Goal: Information Seeking & Learning: Learn about a topic

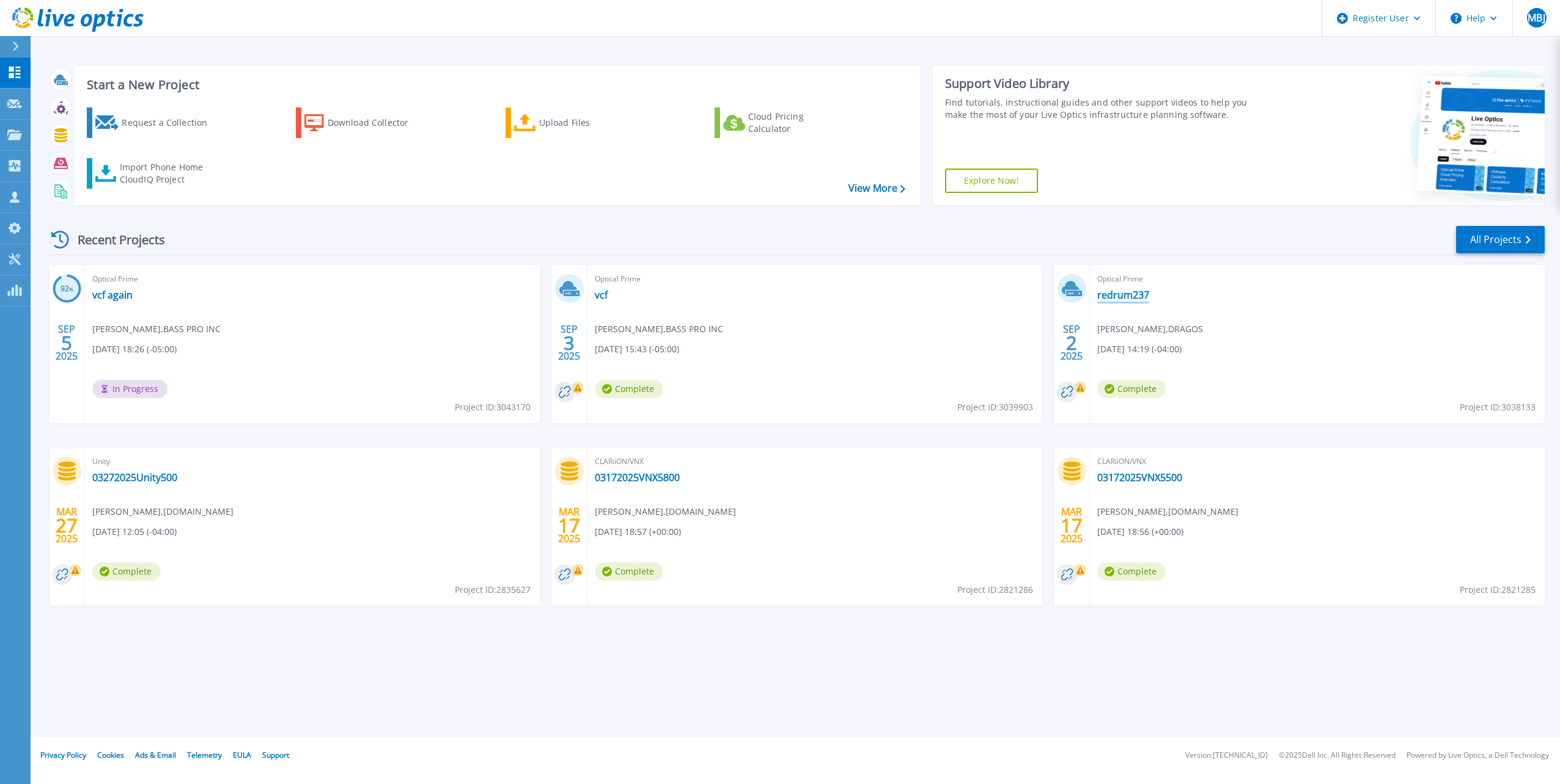
click at [1132, 299] on link "redrum237" at bounding box center [1123, 295] width 52 height 12
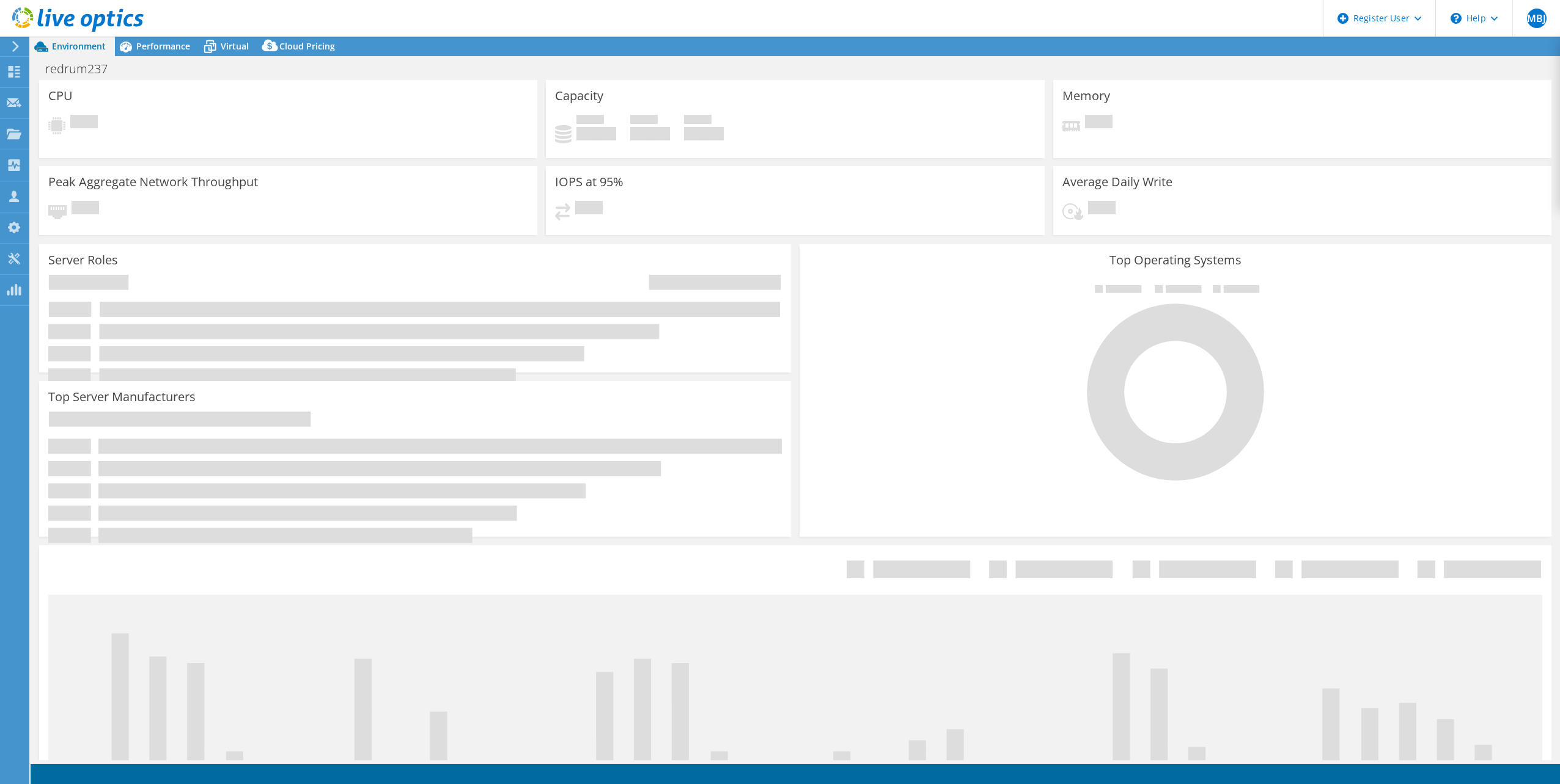
select select "USD"
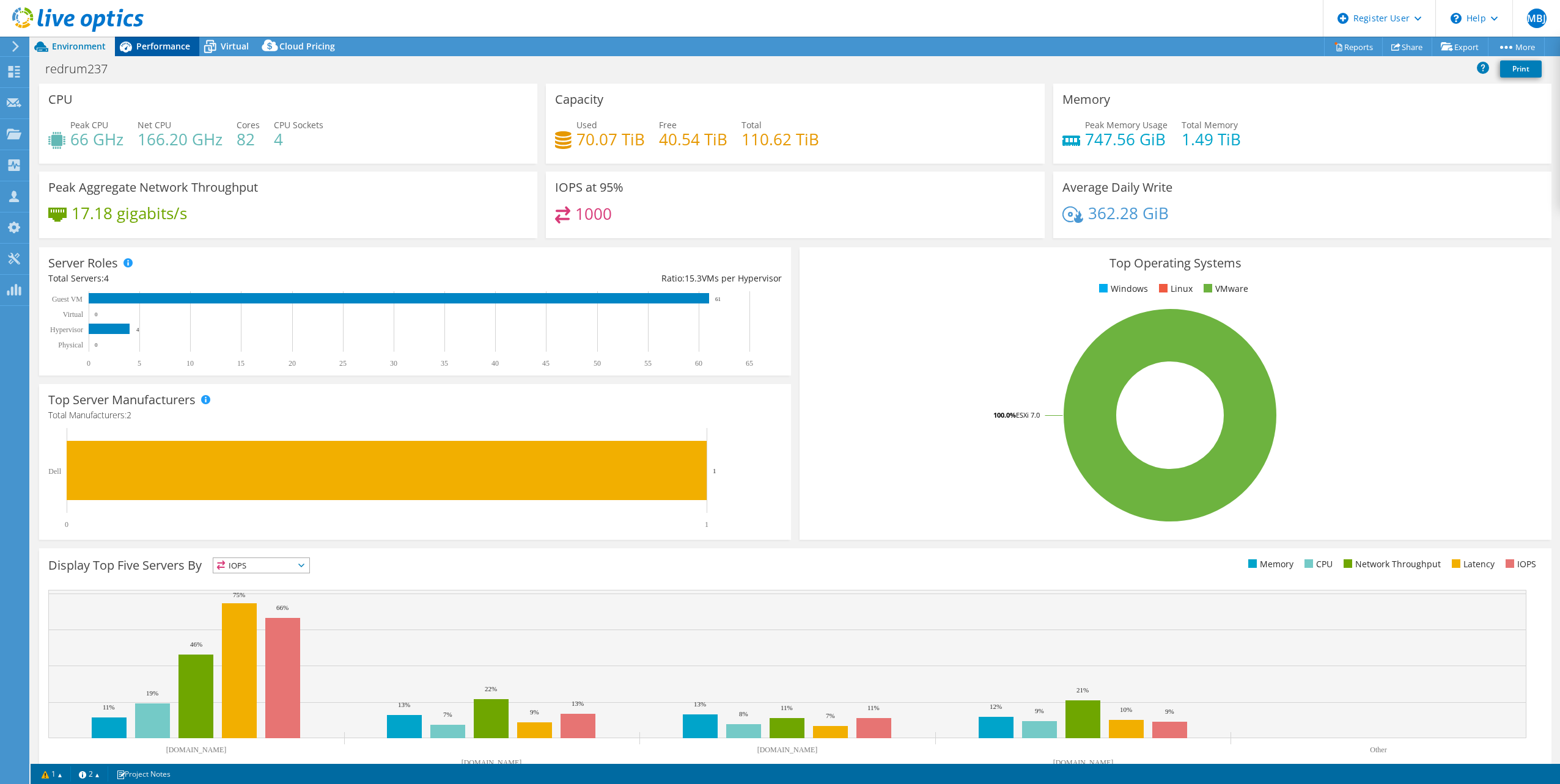
click at [157, 49] on span "Performance" at bounding box center [163, 46] width 54 height 12
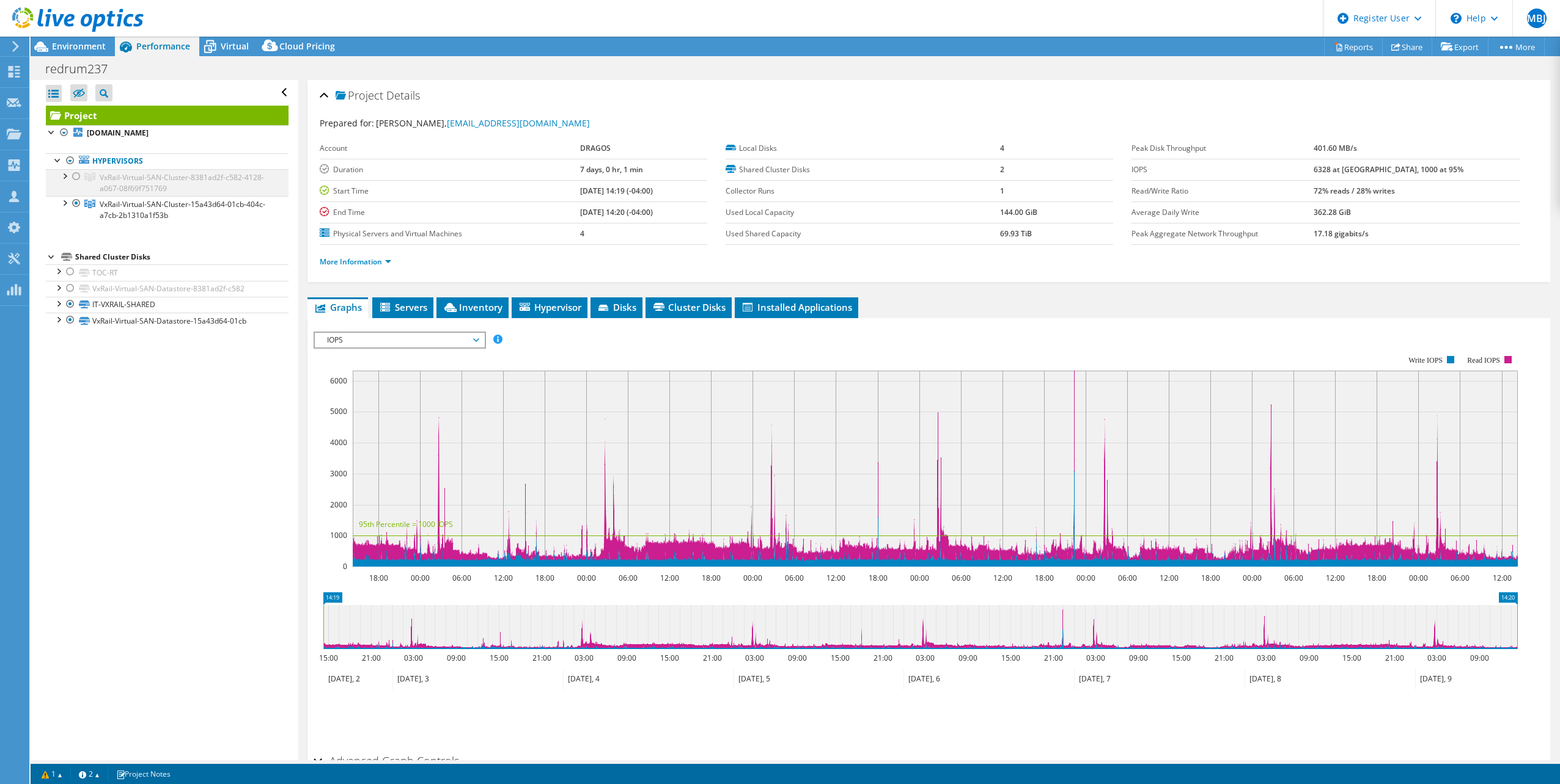
click at [77, 177] on div at bounding box center [76, 176] width 12 height 15
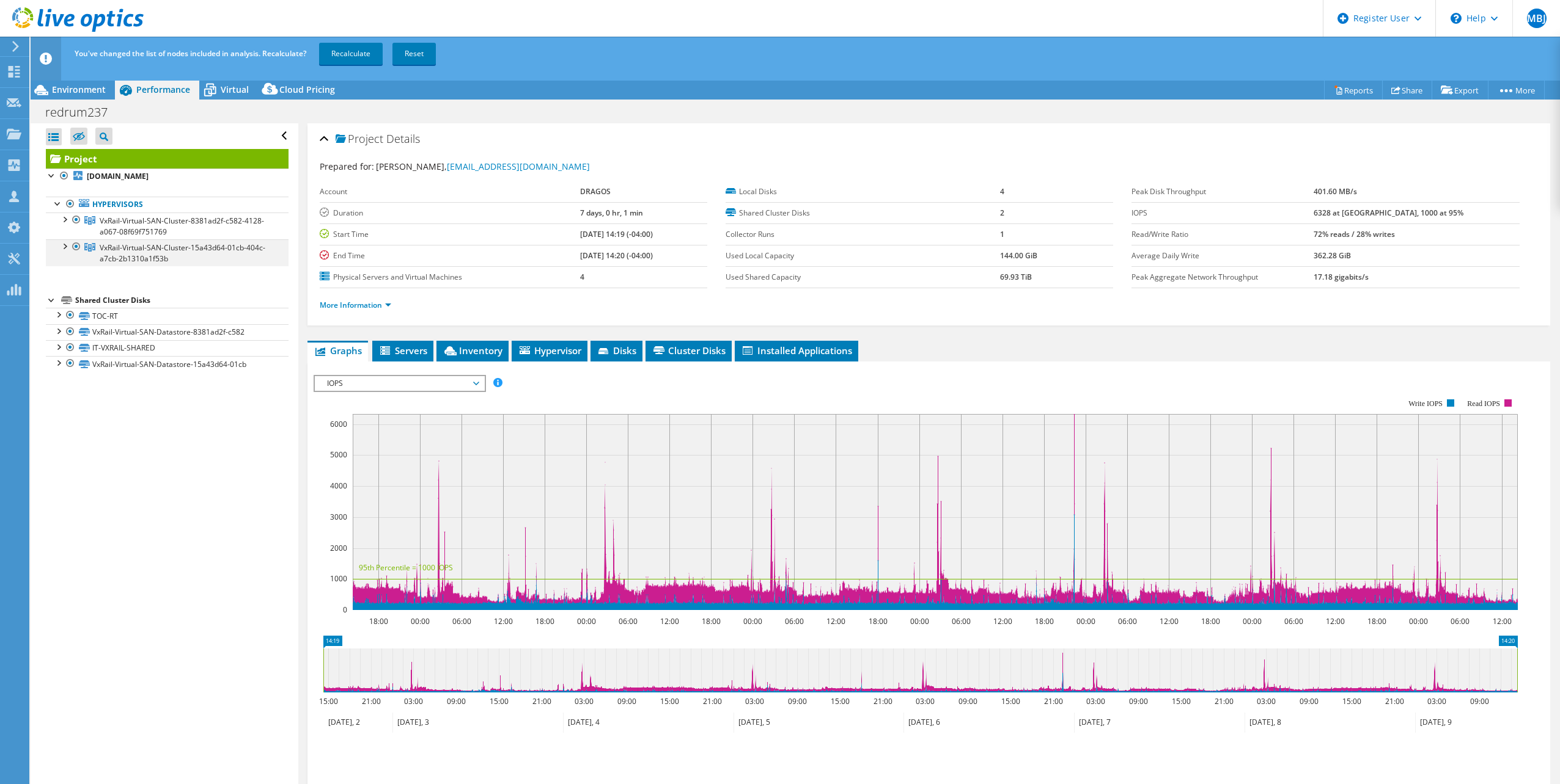
click at [76, 244] on div at bounding box center [76, 246] width 12 height 15
click at [362, 47] on link "Recalculate" at bounding box center [351, 54] width 63 height 22
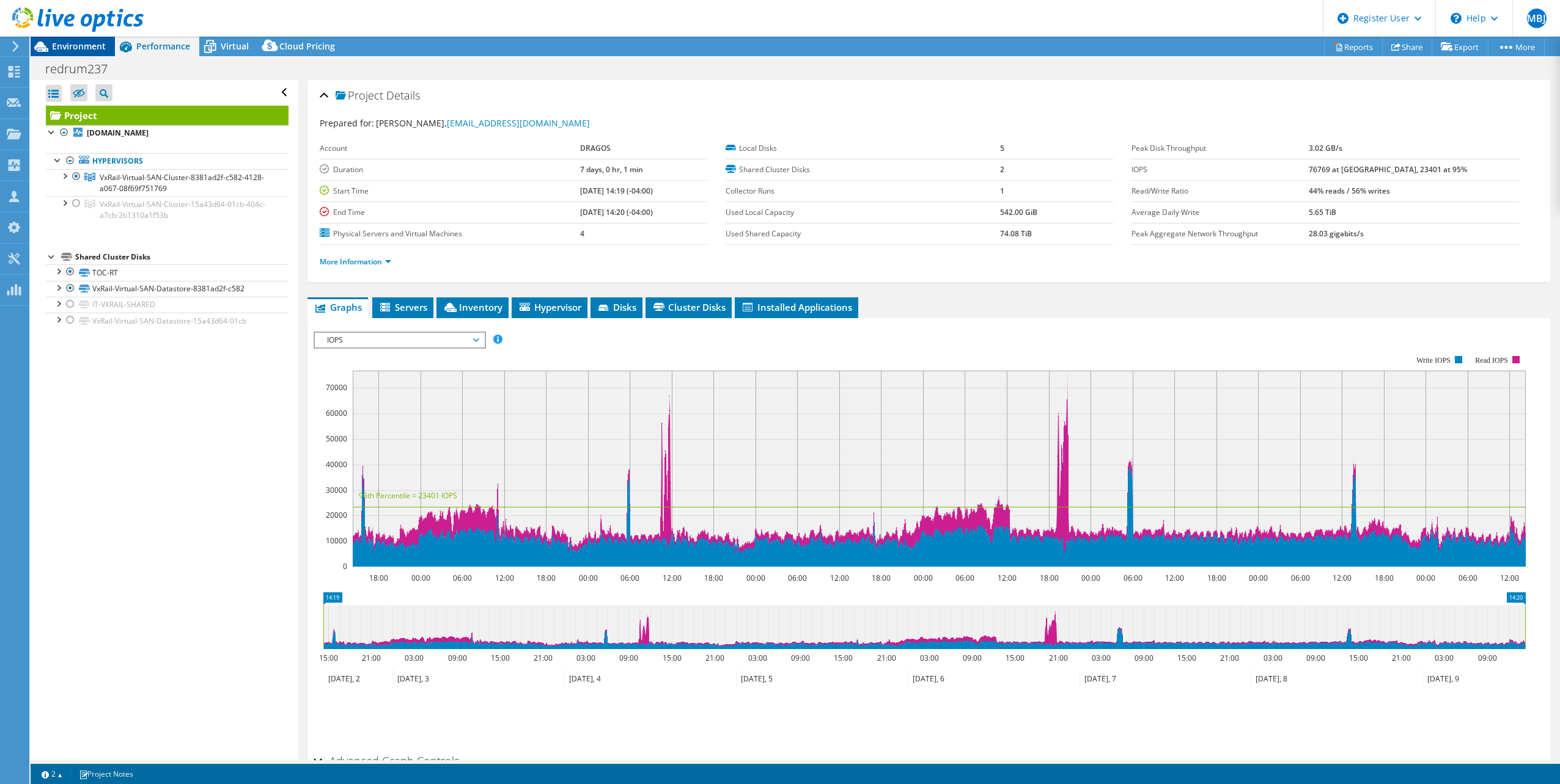
click at [65, 49] on span "Environment" at bounding box center [79, 46] width 54 height 12
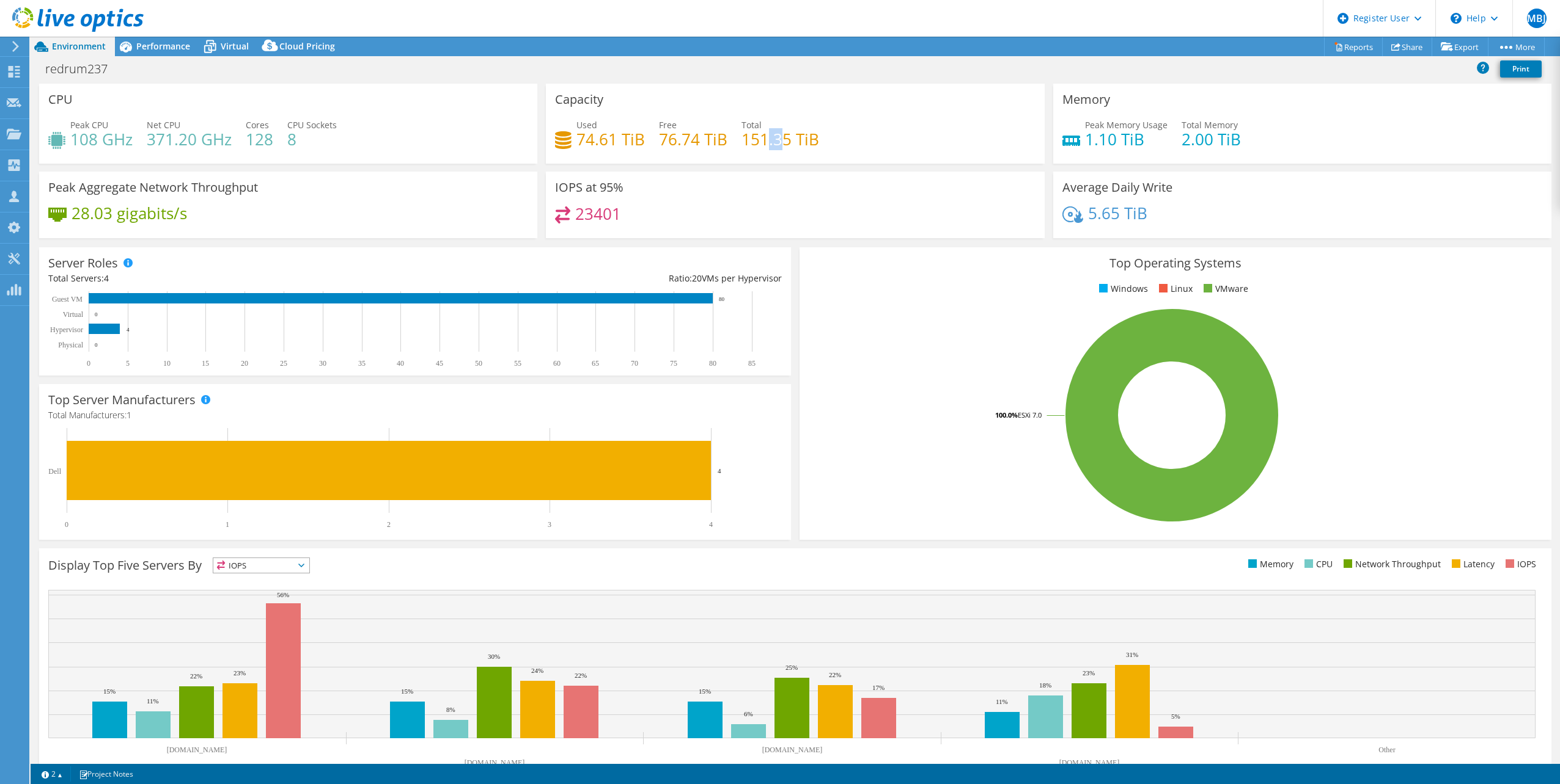
drag, startPoint x: 765, startPoint y: 143, endPoint x: 776, endPoint y: 143, distance: 11.0
click at [776, 143] on h4 "151.35 TiB" at bounding box center [780, 139] width 77 height 13
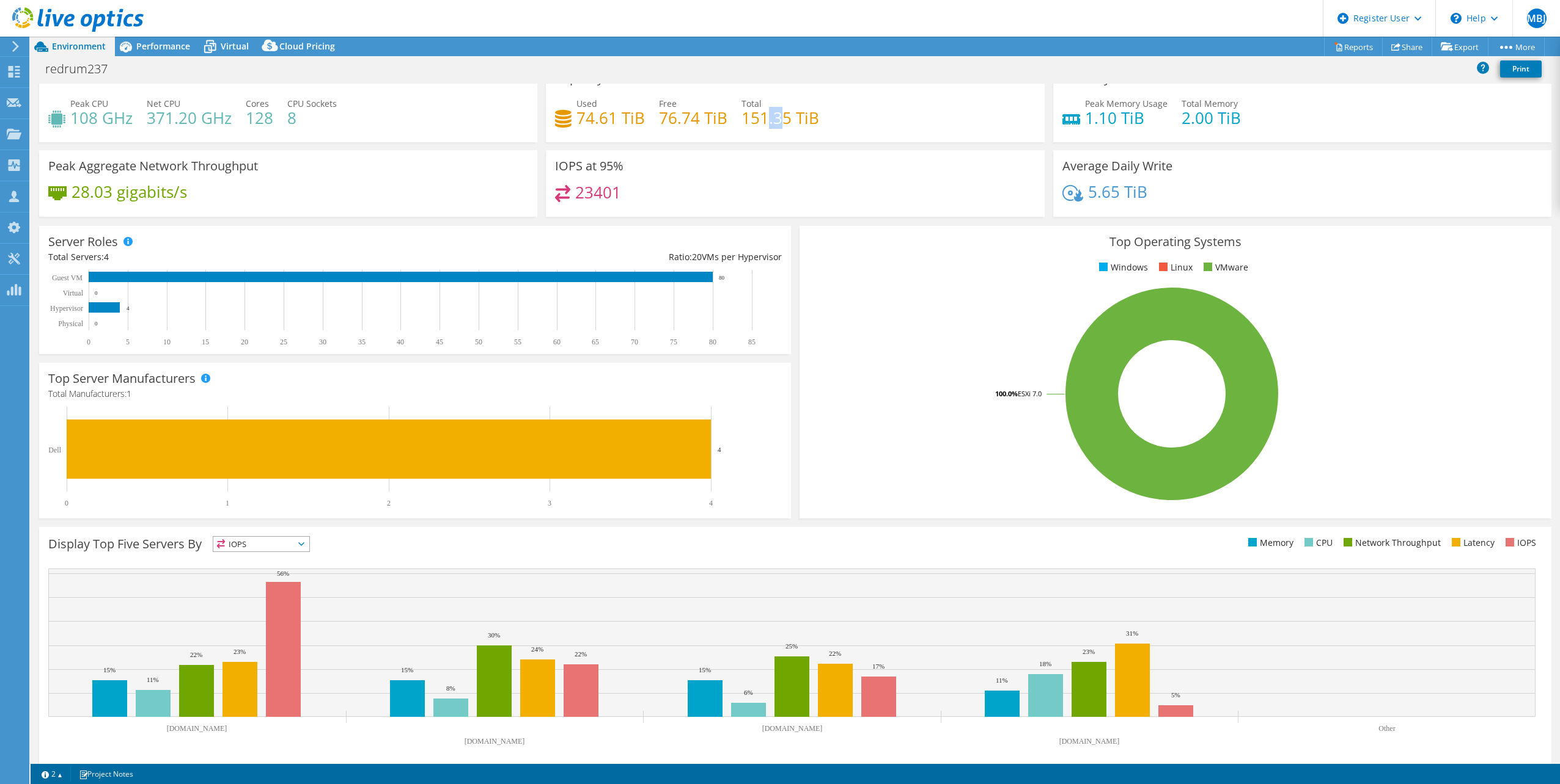
scroll to position [31, 0]
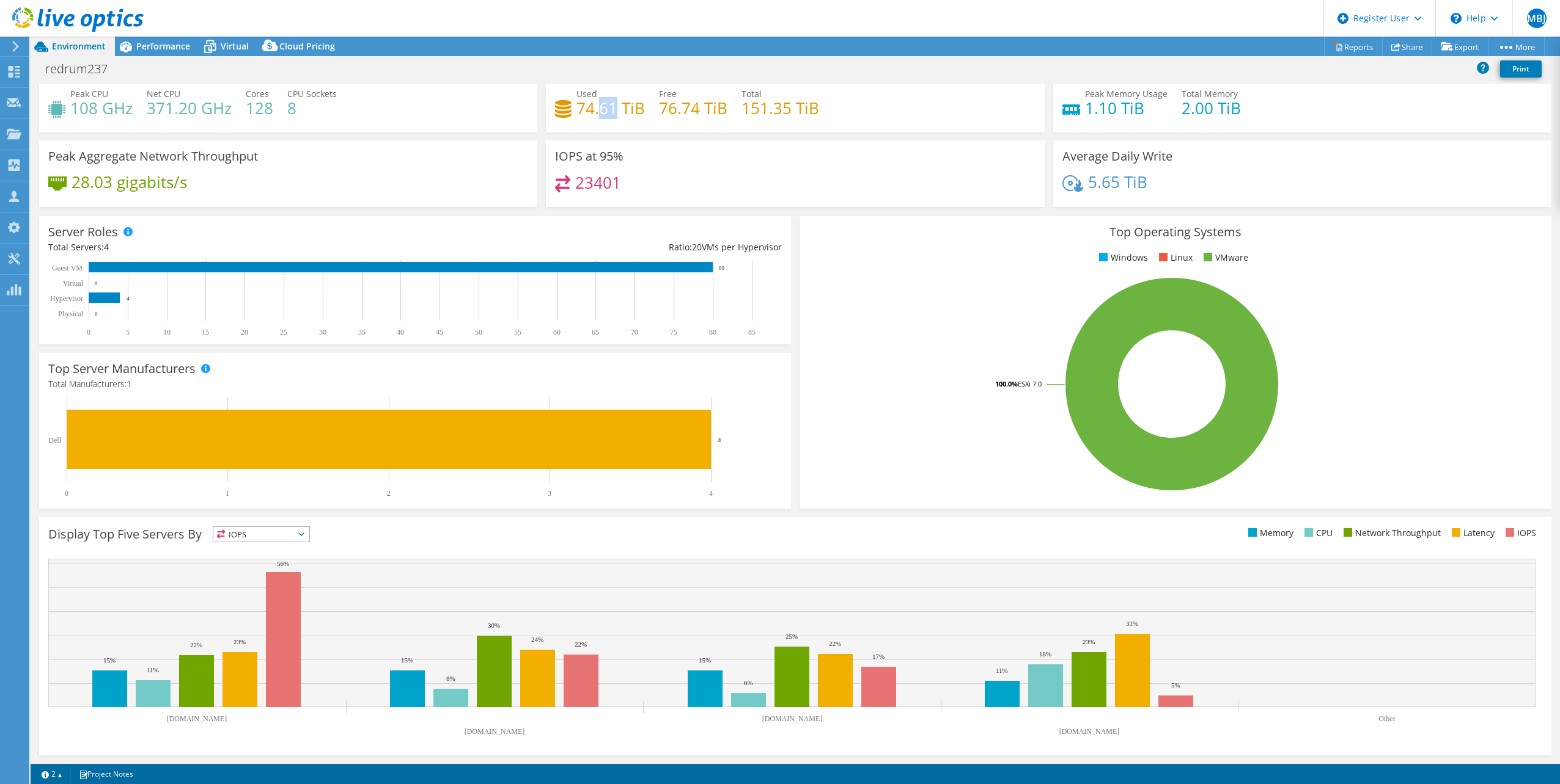
drag, startPoint x: 594, startPoint y: 110, endPoint x: 607, endPoint y: 111, distance: 13.0
click at [607, 111] on h4 "74.61 TiB" at bounding box center [610, 108] width 68 height 13
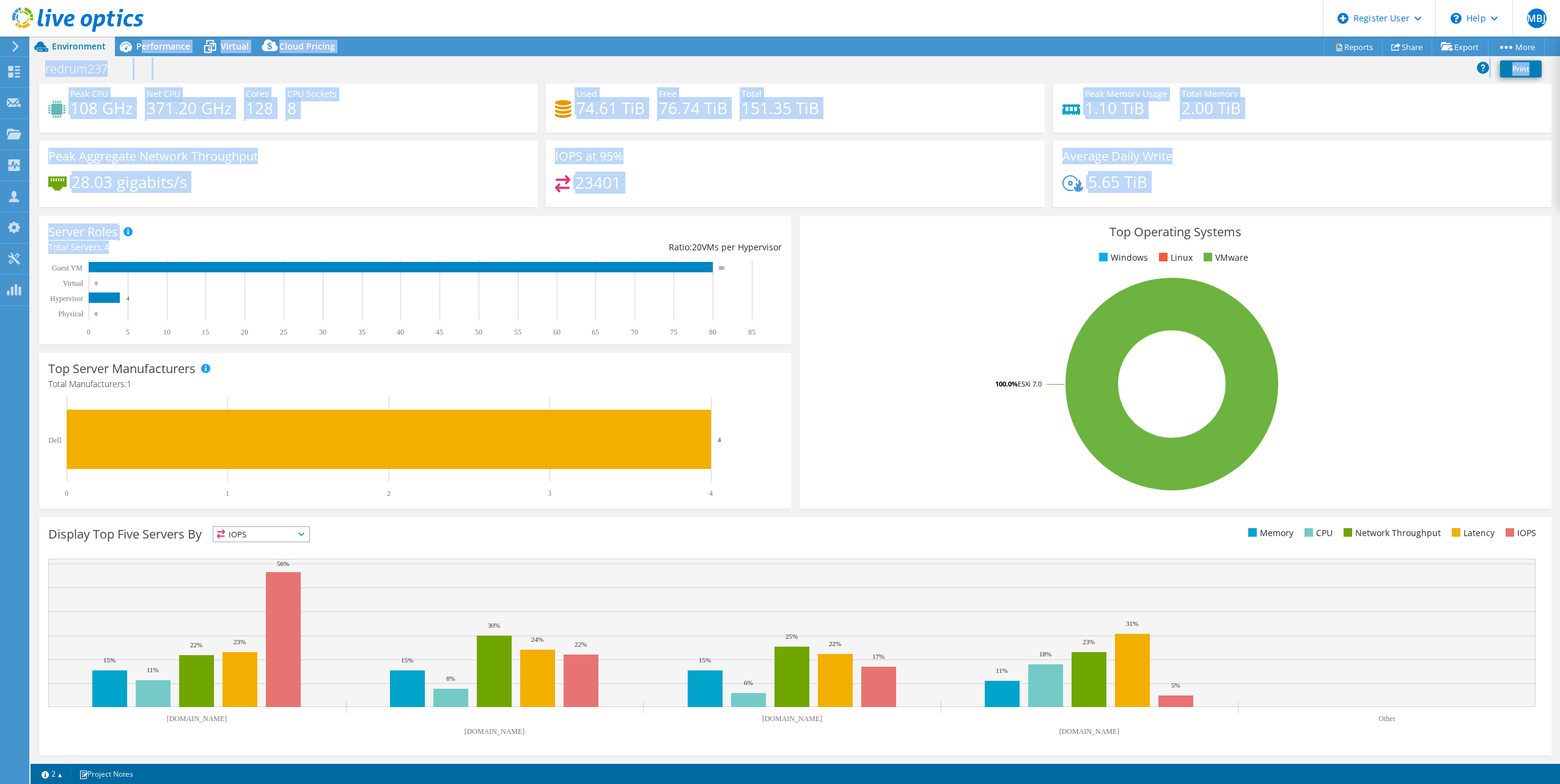
drag, startPoint x: 141, startPoint y: 50, endPoint x: 402, endPoint y: 241, distance: 323.4
click at [403, 241] on div "Project Actions Project Actions Reports Share Export vSAN ReadyNode Sizer" at bounding box center [795, 410] width 1529 height 748
drag, startPoint x: 402, startPoint y: 241, endPoint x: 377, endPoint y: 224, distance: 30.2
click at [377, 224] on div "Server Roles Physical Servers represent bare metal servers that were targets of…" at bounding box center [415, 280] width 752 height 129
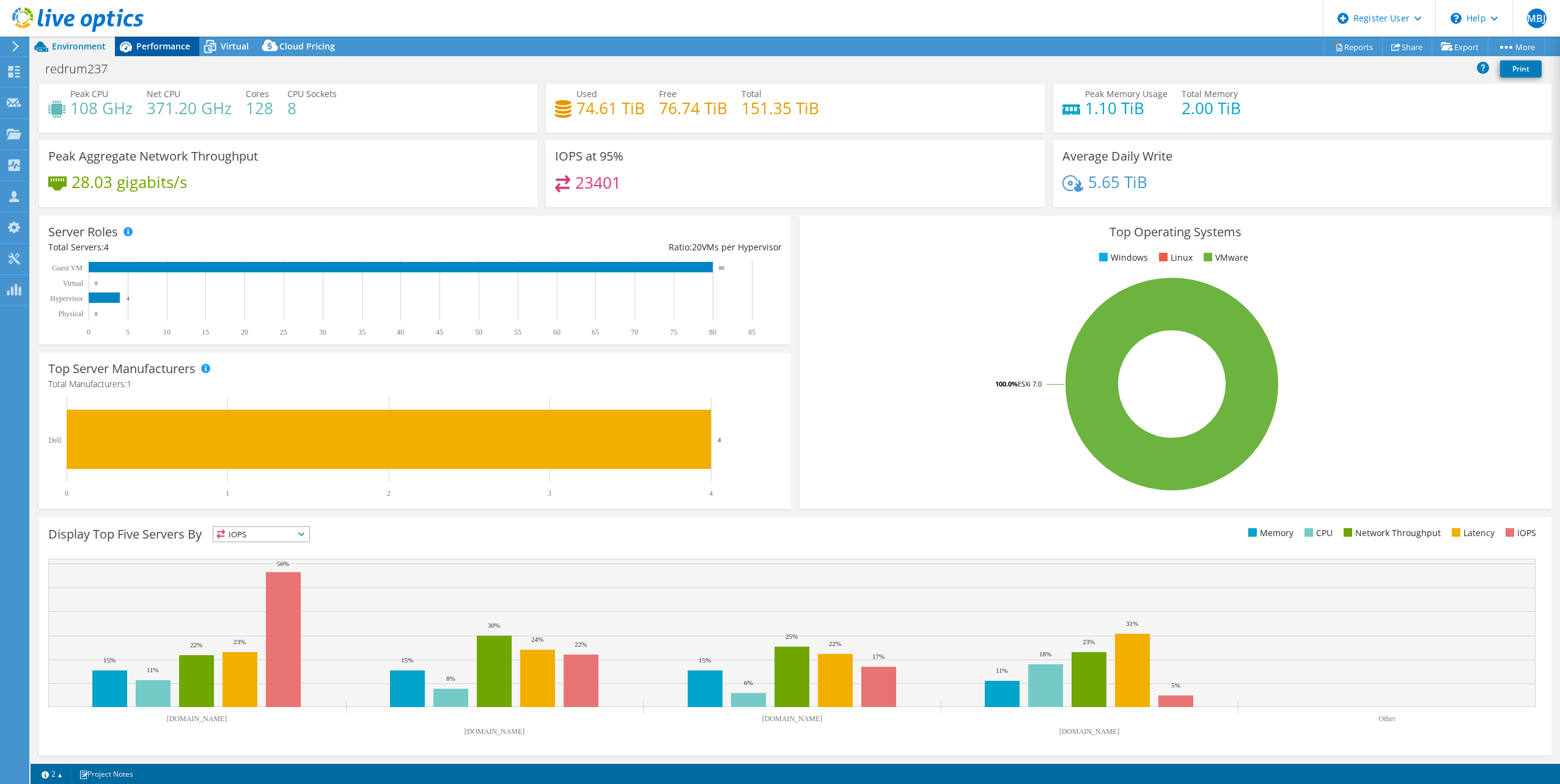
click at [154, 51] on span "Performance" at bounding box center [163, 46] width 54 height 12
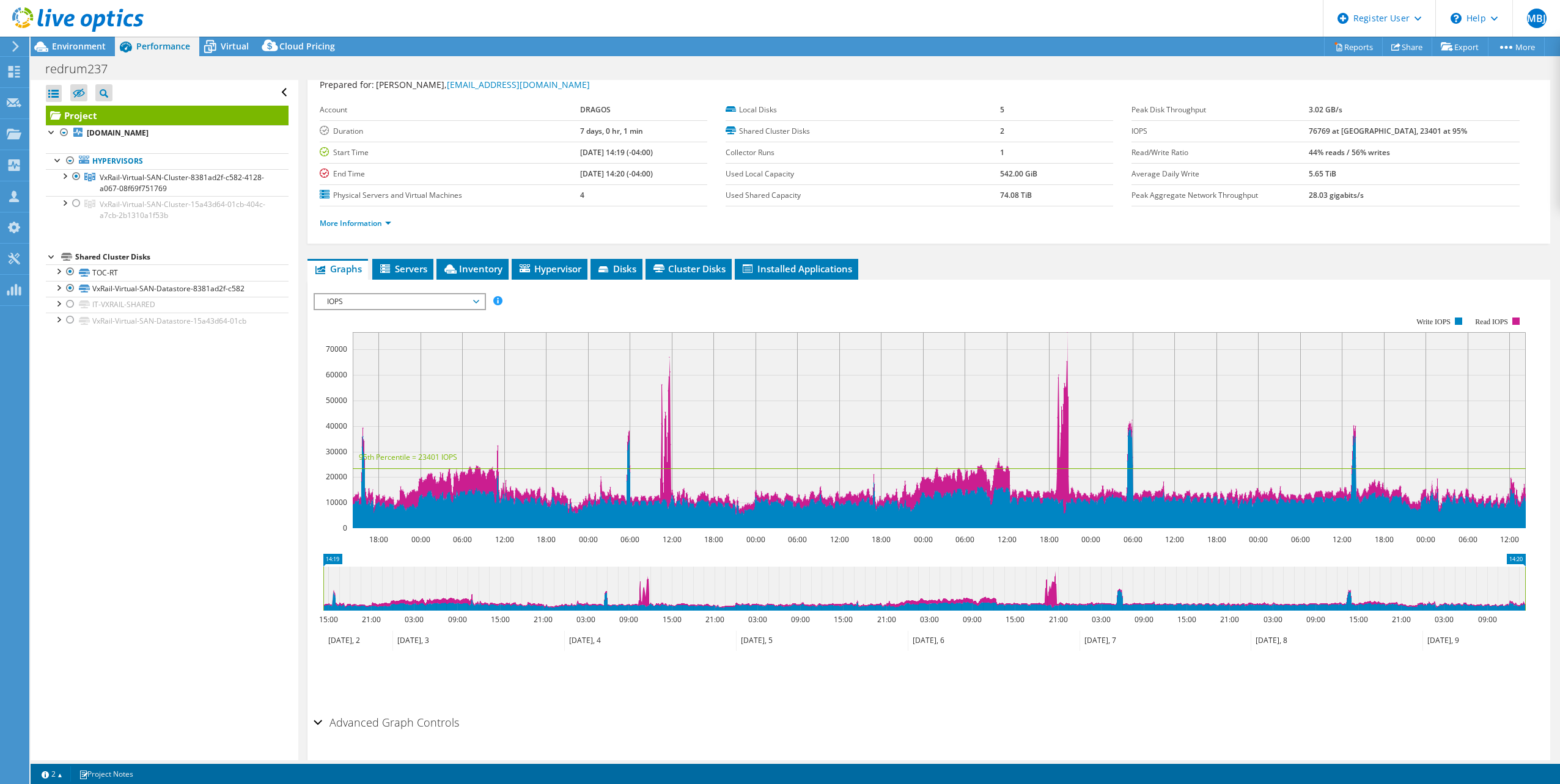
scroll to position [73, 0]
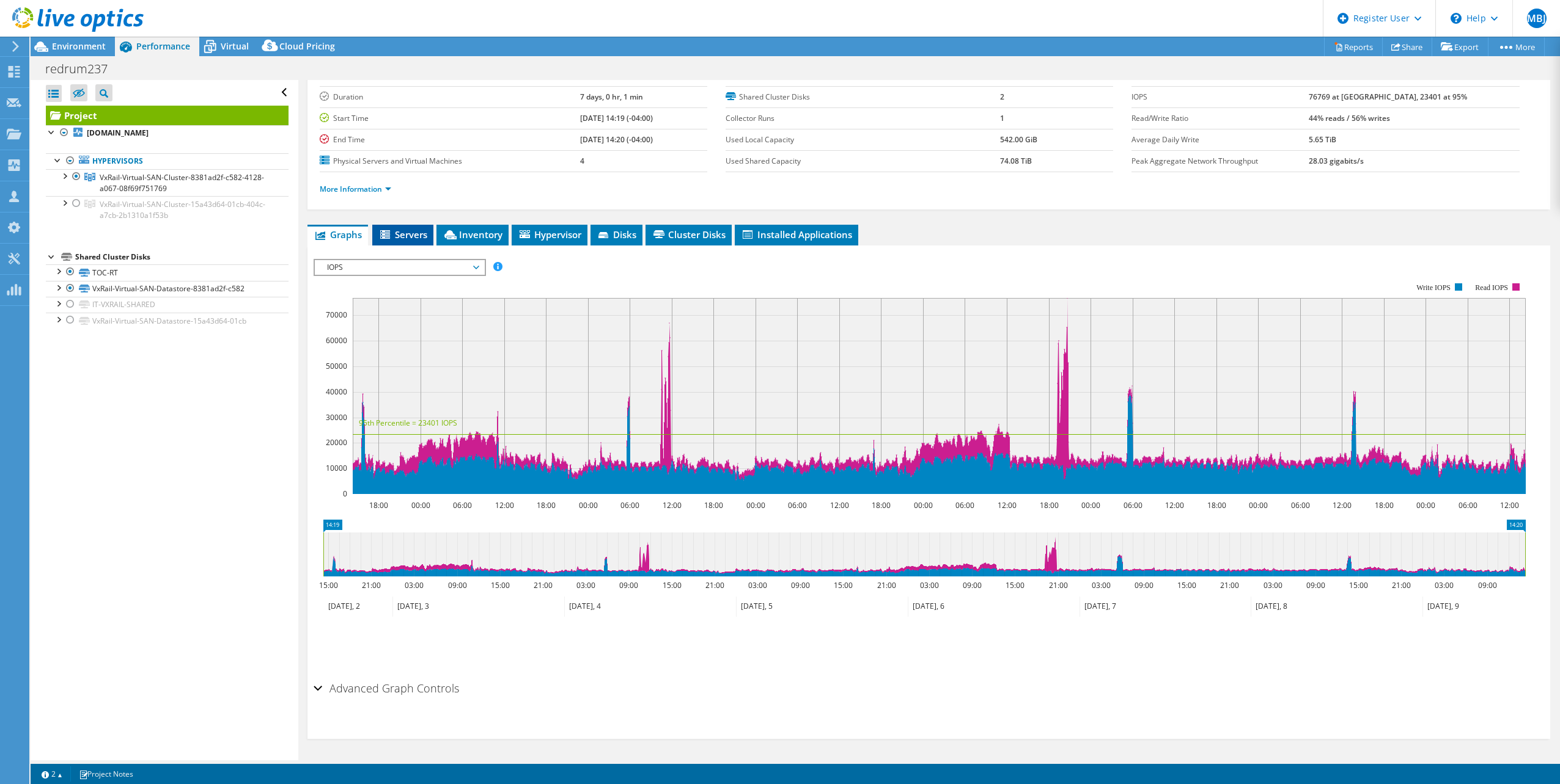
click at [400, 235] on span "Servers" at bounding box center [402, 234] width 49 height 12
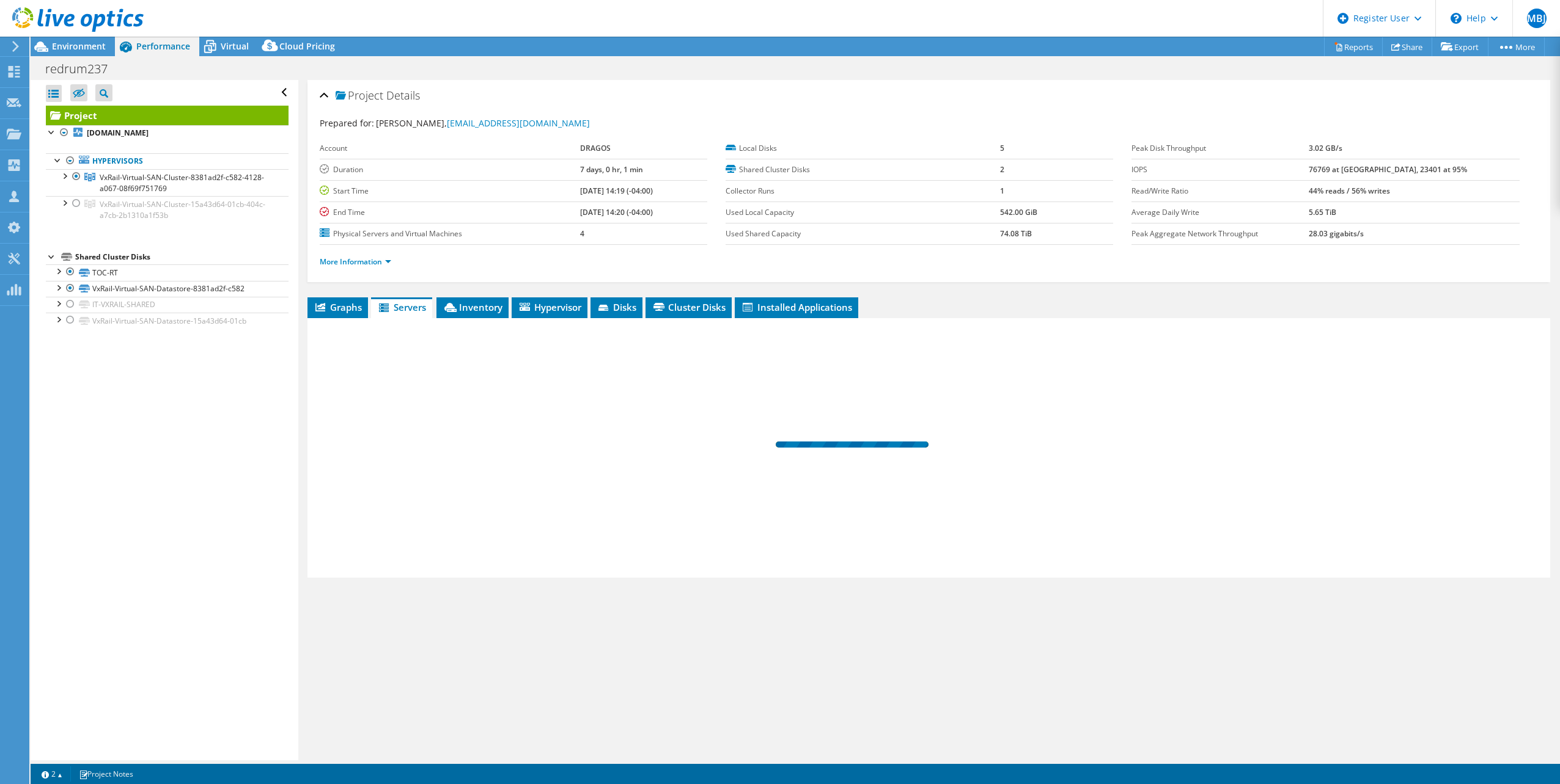
scroll to position [0, 0]
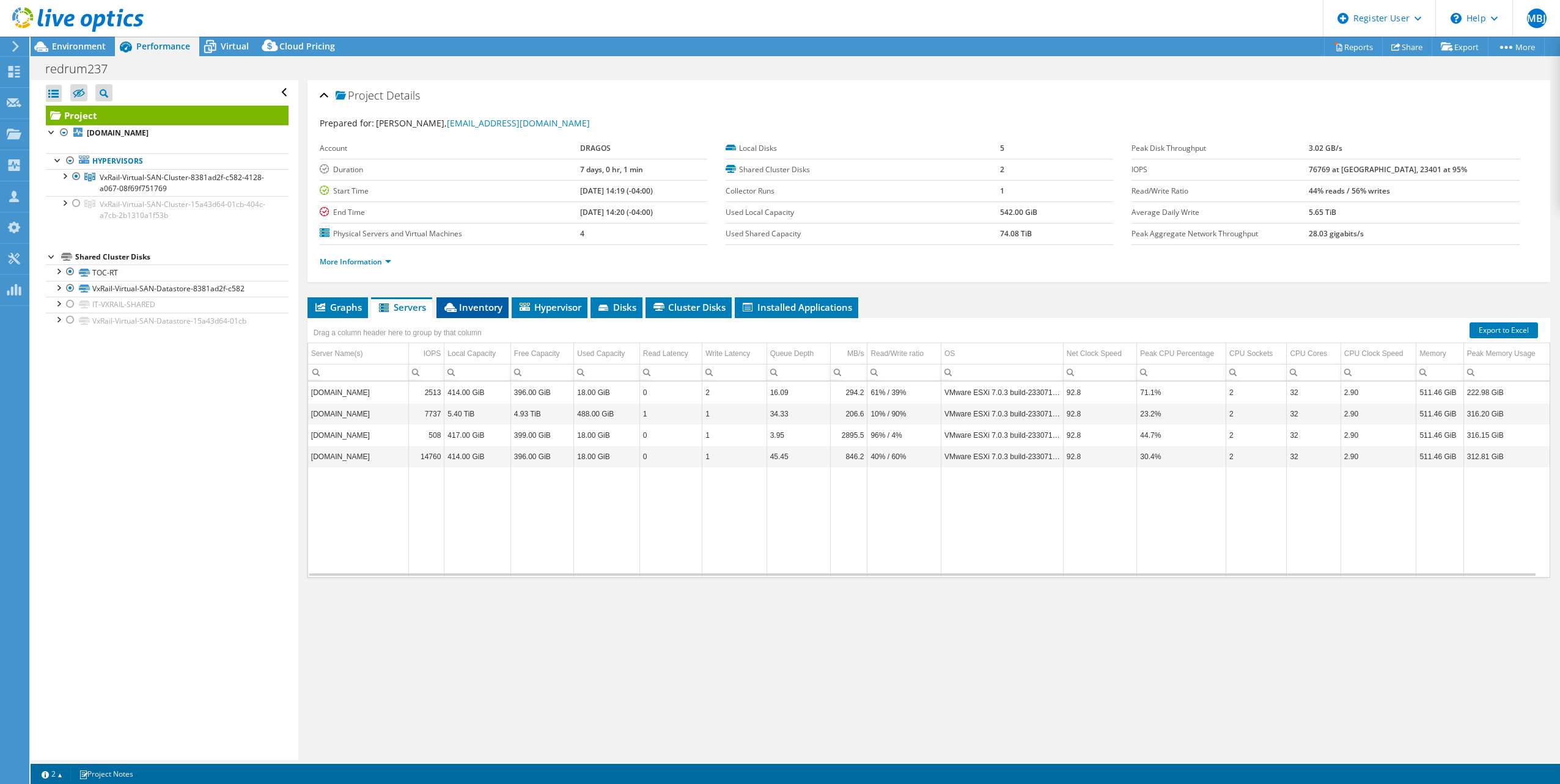
click at [477, 306] on span "Inventory" at bounding box center [473, 307] width 60 height 12
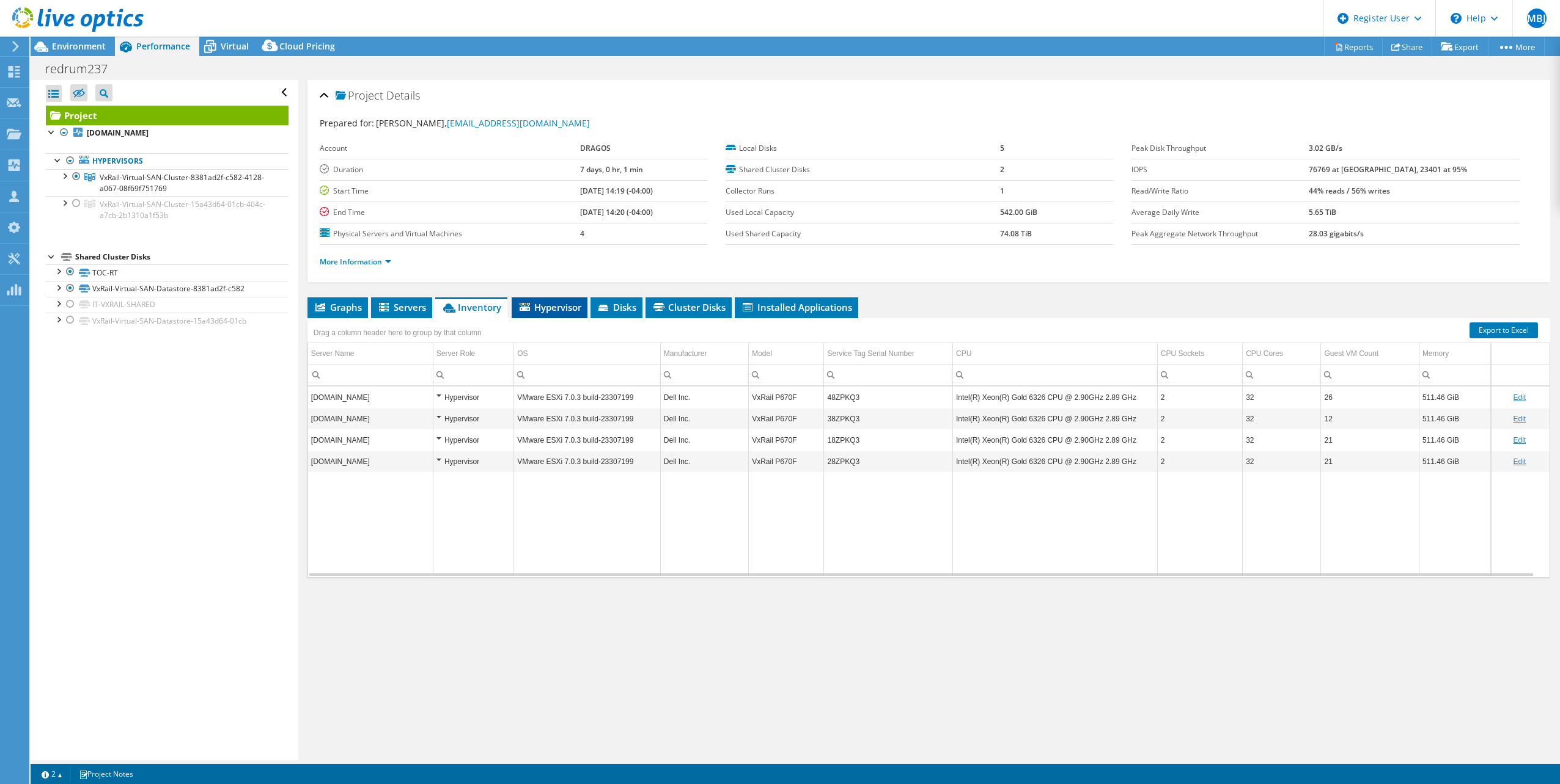
click at [556, 297] on li "Hypervisor" at bounding box center [550, 308] width 76 height 20
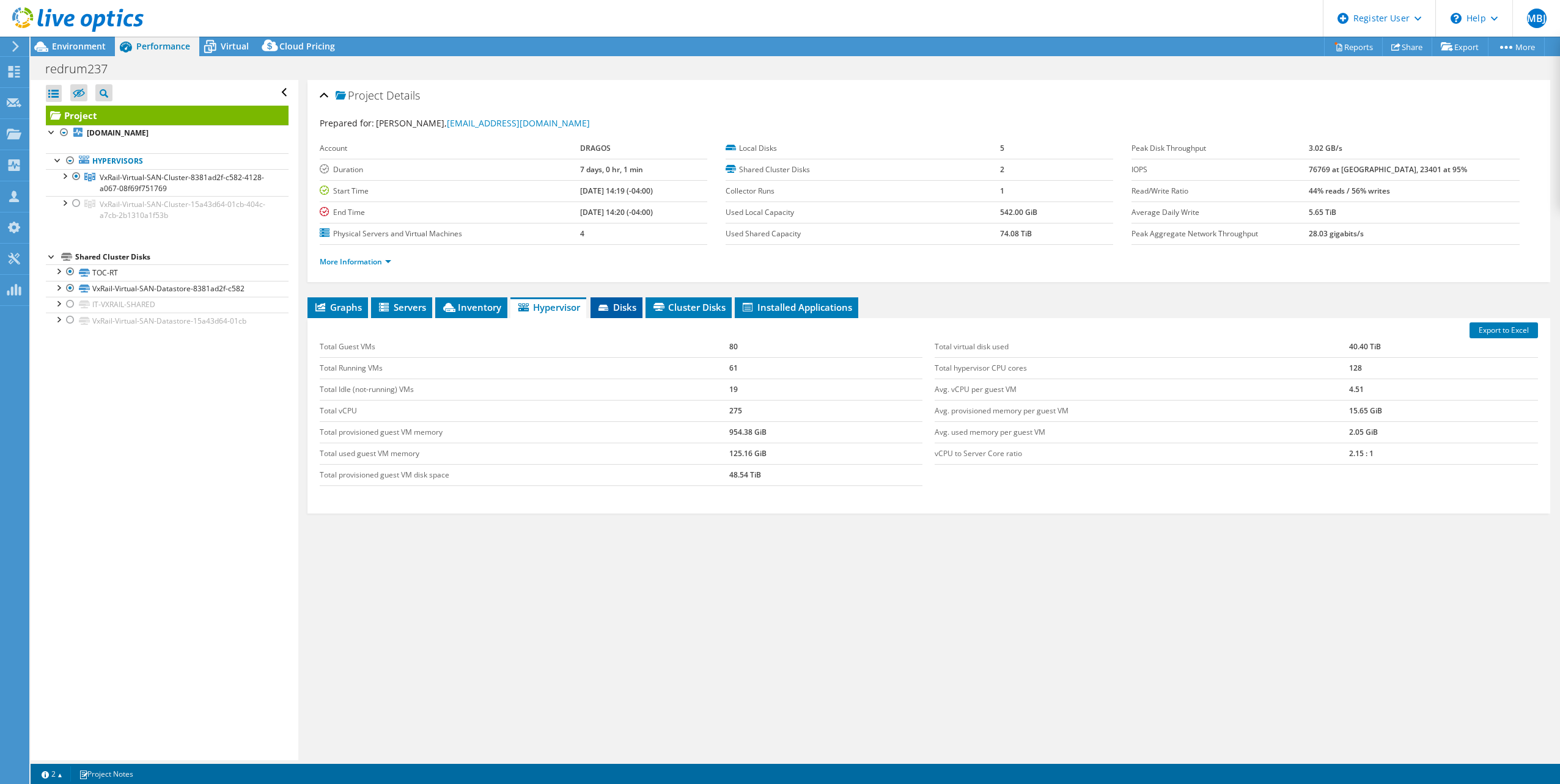
click at [612, 302] on span "Disks" at bounding box center [616, 307] width 40 height 12
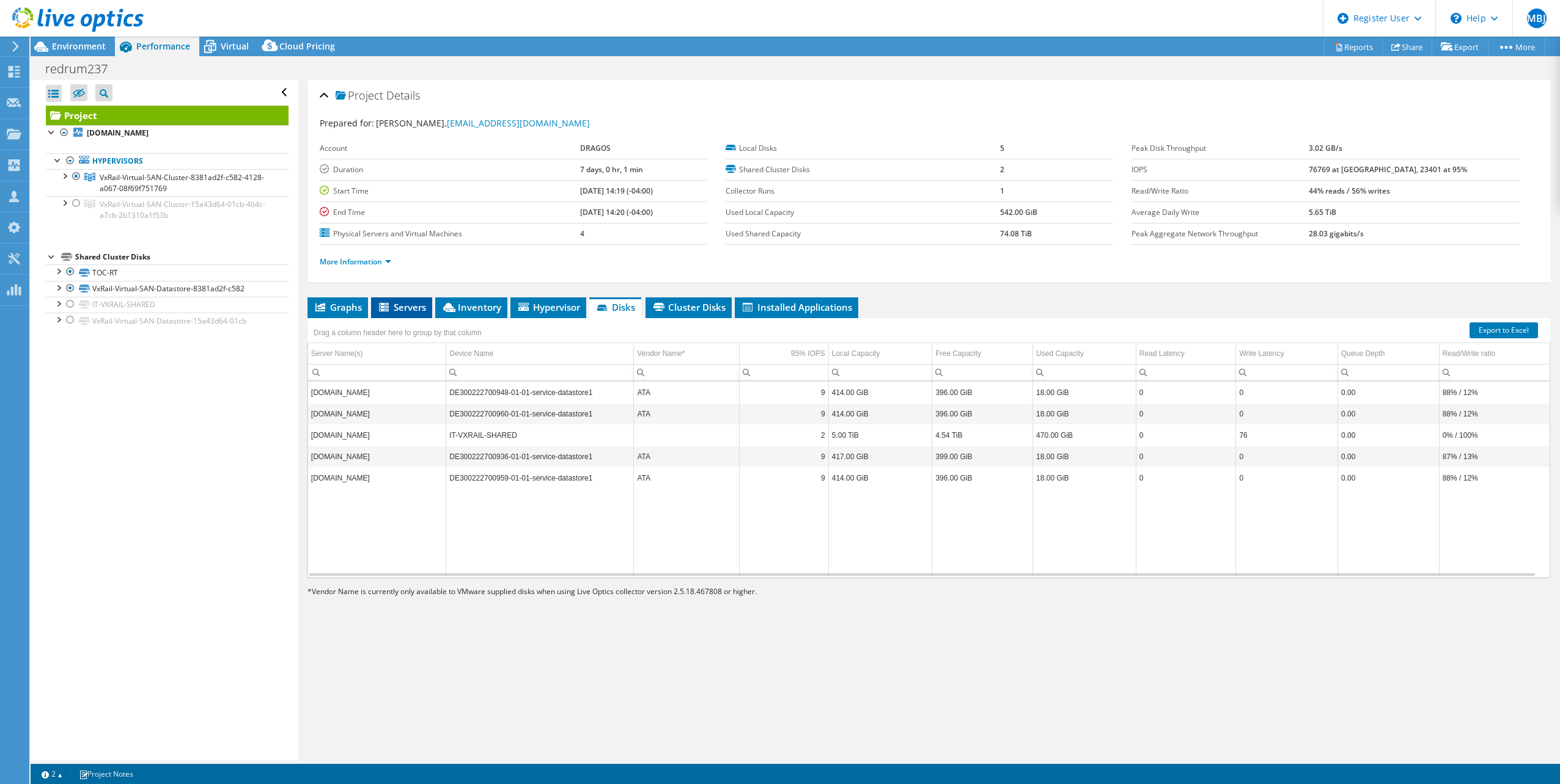
click at [403, 303] on span "Servers" at bounding box center [401, 307] width 49 height 12
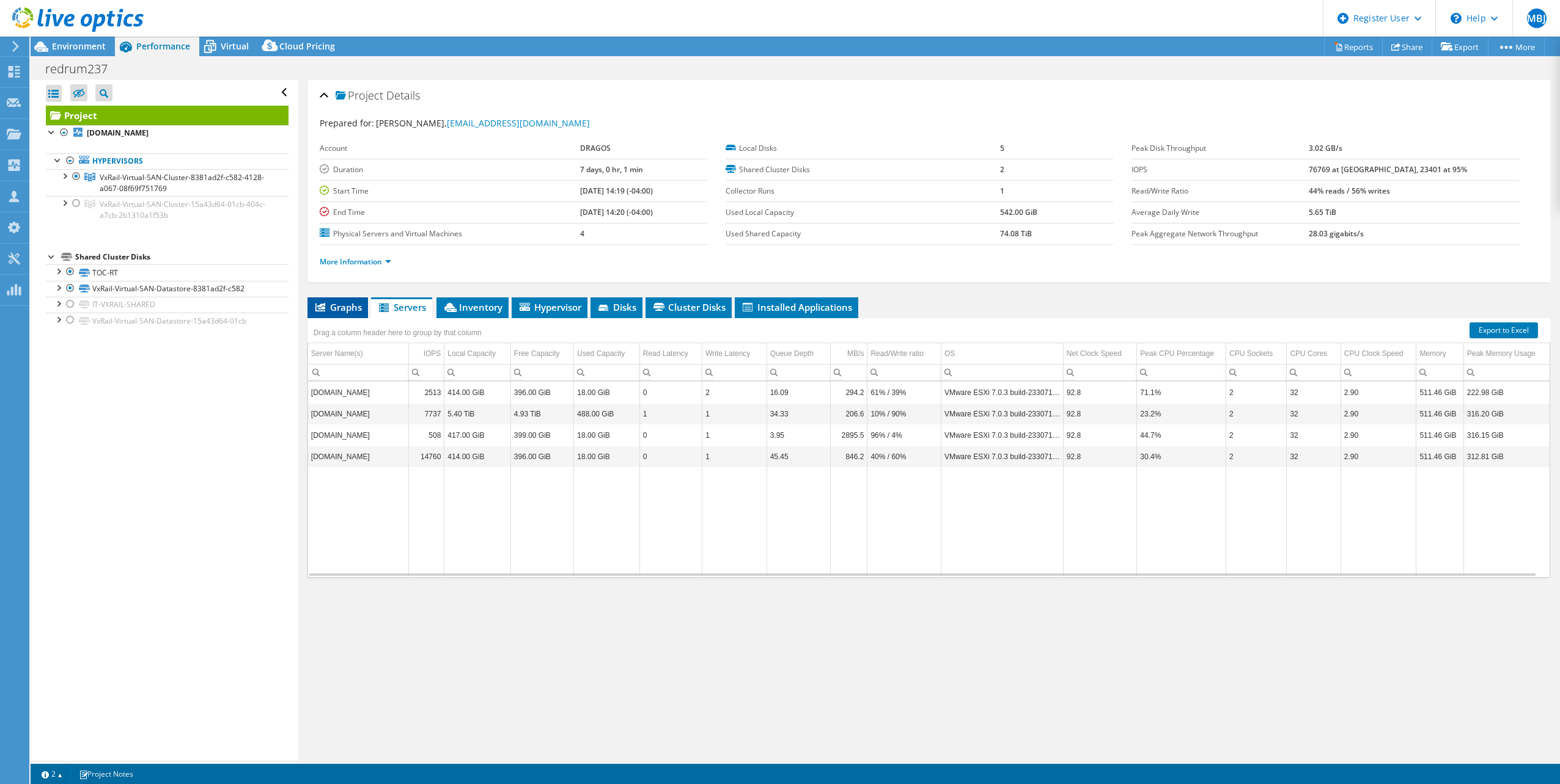
click at [327, 297] on li "Graphs" at bounding box center [337, 308] width 61 height 20
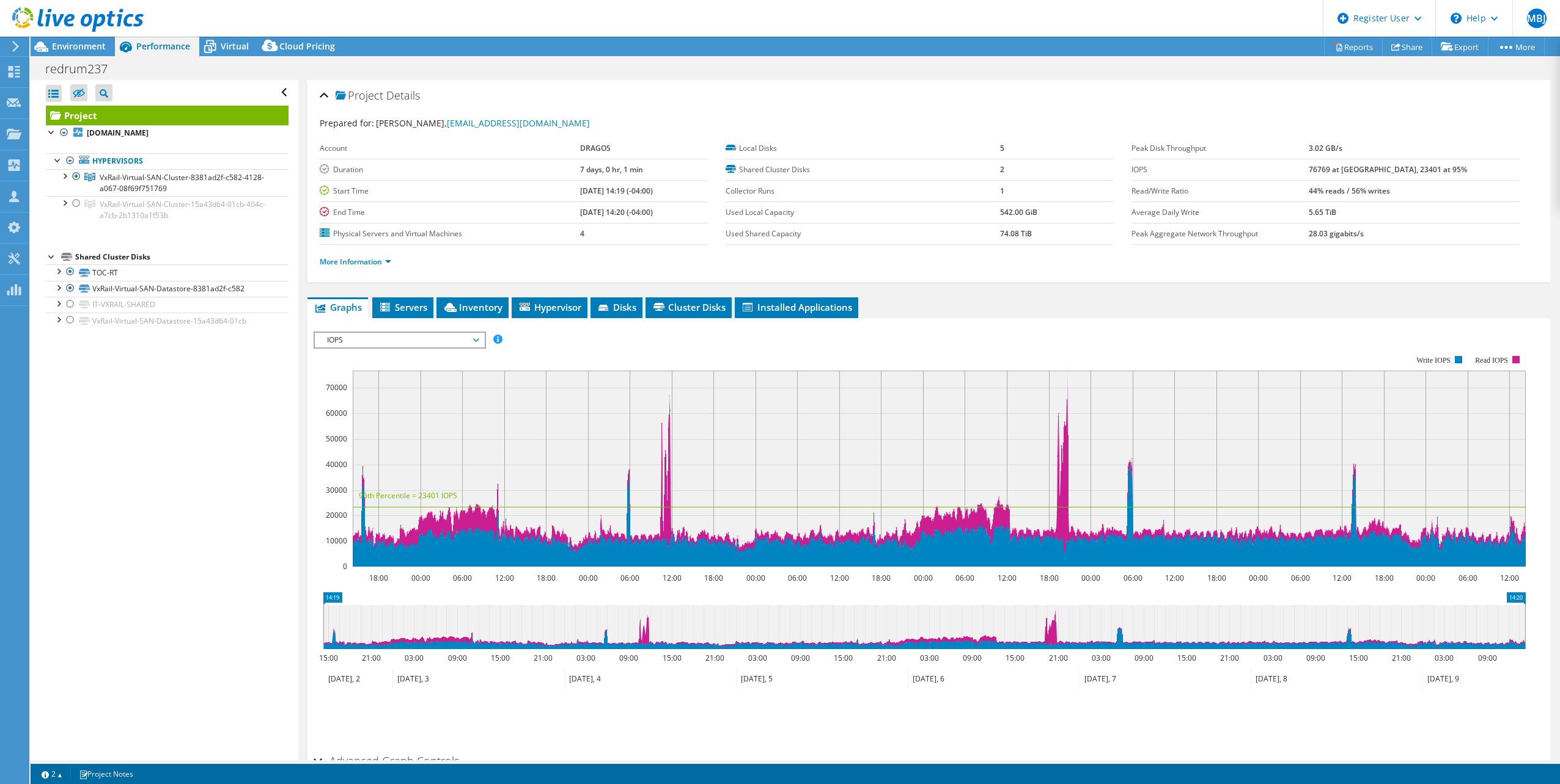
click at [471, 345] on span "IOPS" at bounding box center [399, 340] width 157 height 15
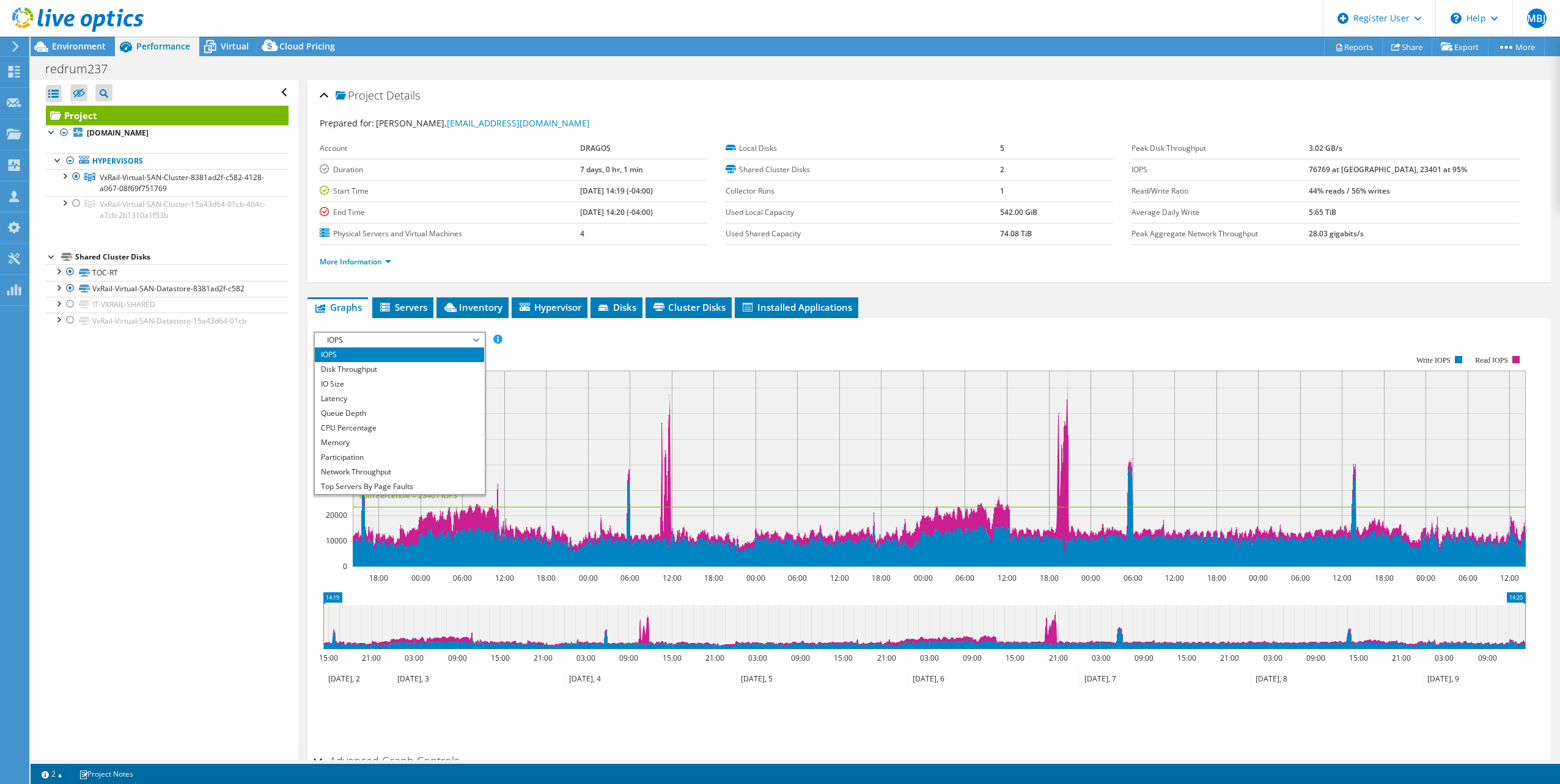
click at [471, 345] on span "IOPS" at bounding box center [399, 340] width 157 height 15
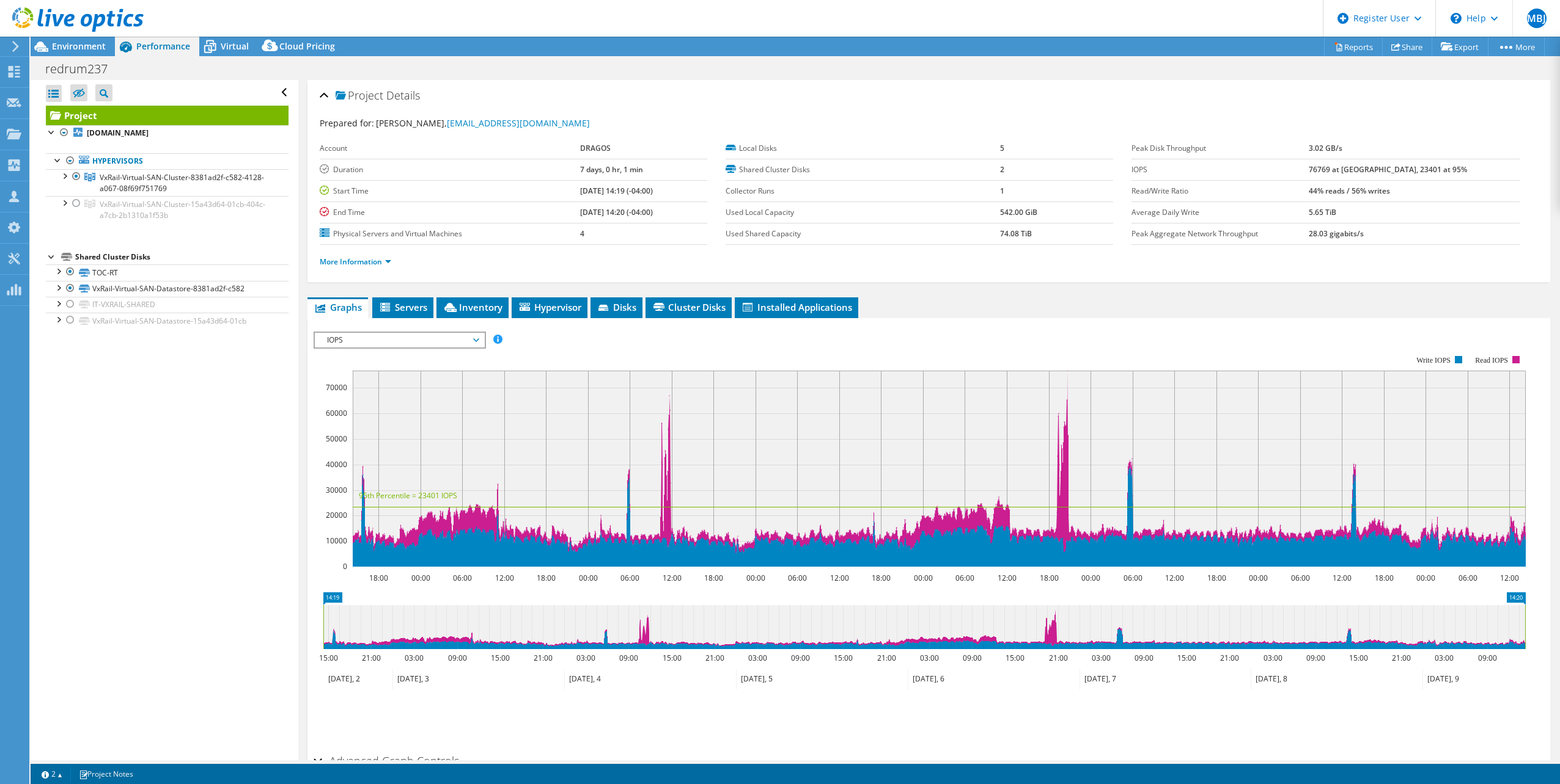
click at [472, 345] on span "IOPS" at bounding box center [399, 340] width 157 height 15
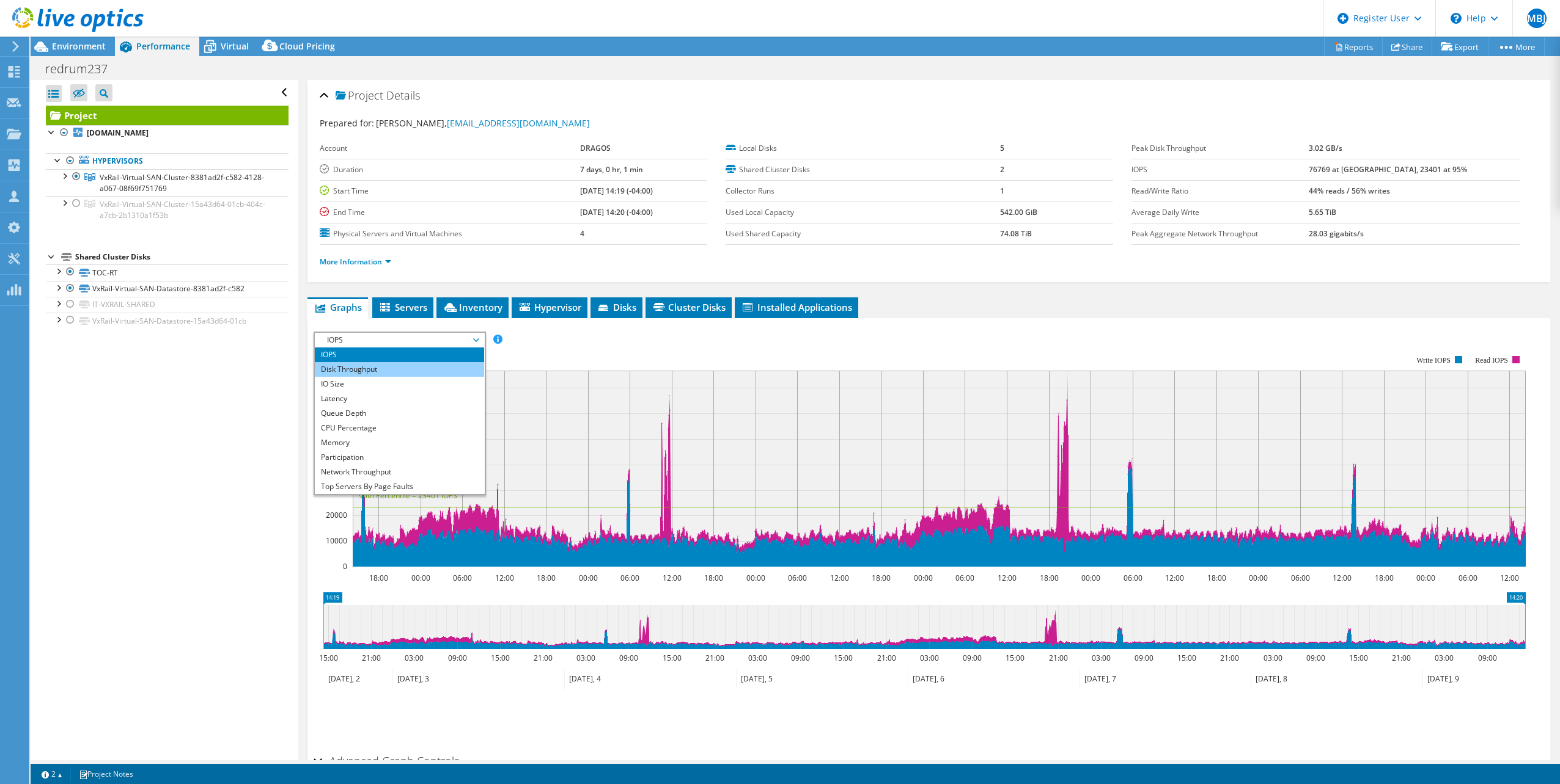
click at [401, 369] on li "Disk Throughput" at bounding box center [399, 369] width 170 height 15
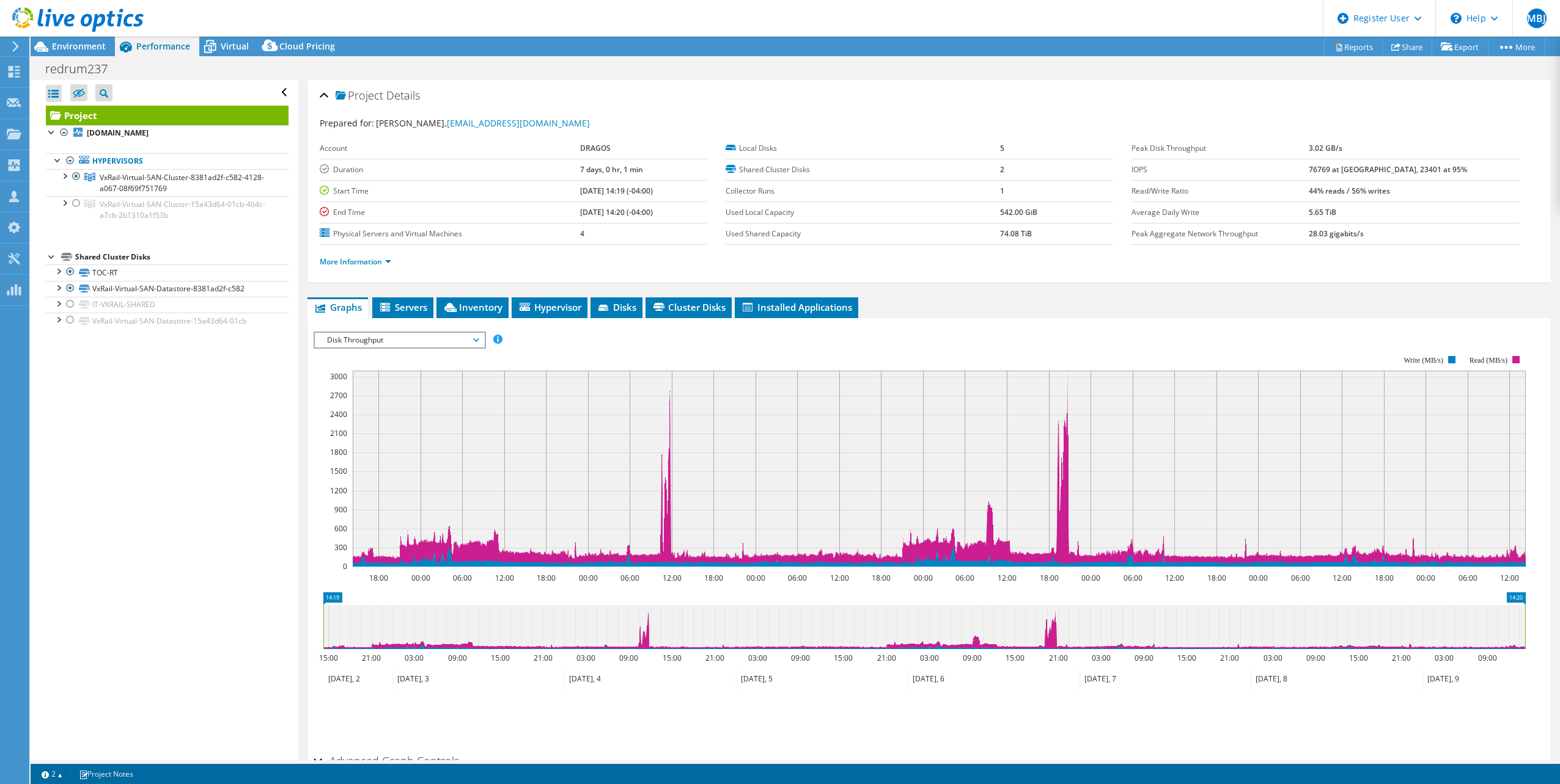
click at [444, 333] on span "Disk Throughput" at bounding box center [399, 340] width 157 height 15
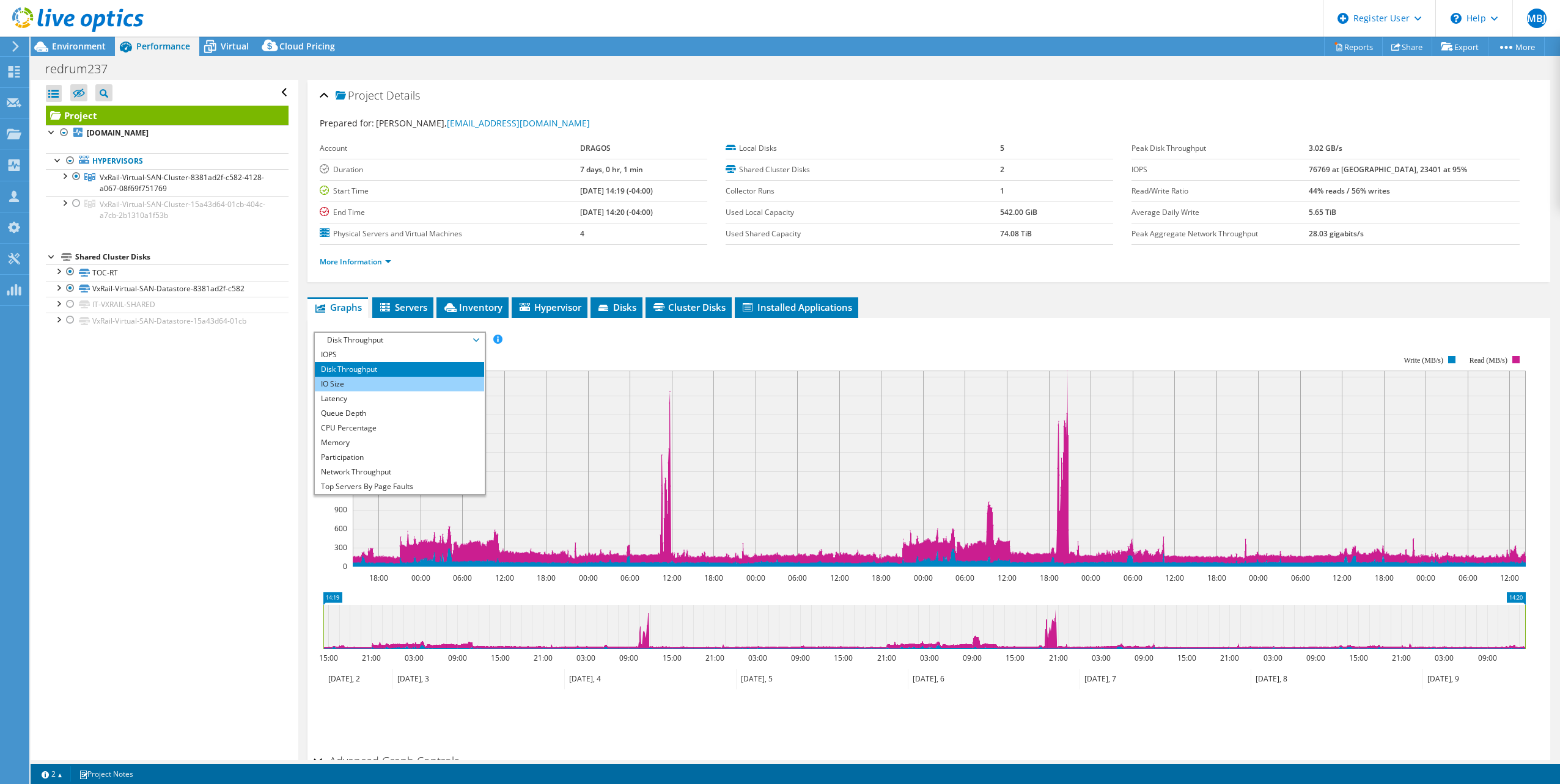
click at [395, 389] on li "IO Size" at bounding box center [399, 384] width 170 height 15
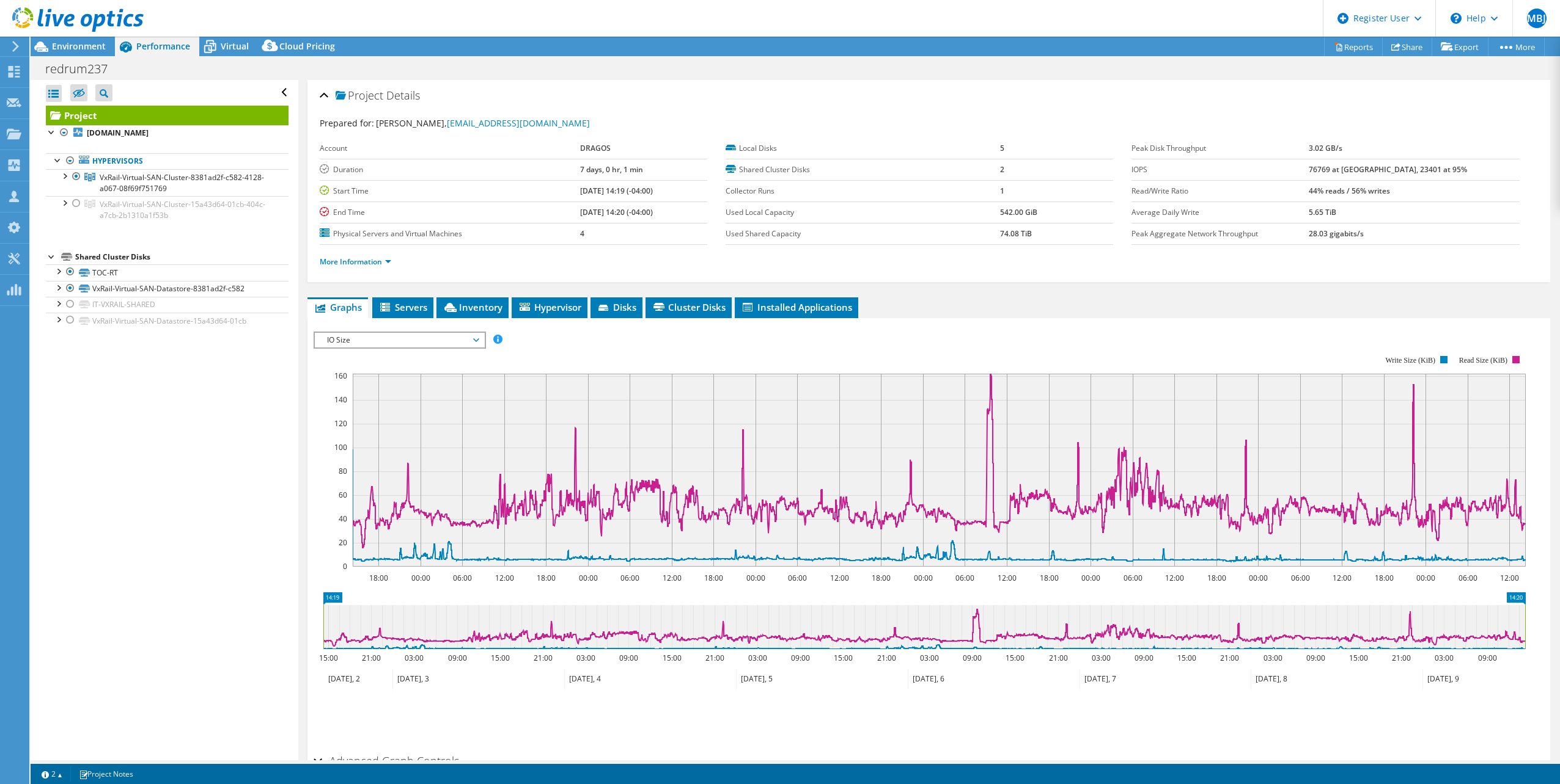
click at [415, 336] on span "IO Size" at bounding box center [399, 340] width 157 height 15
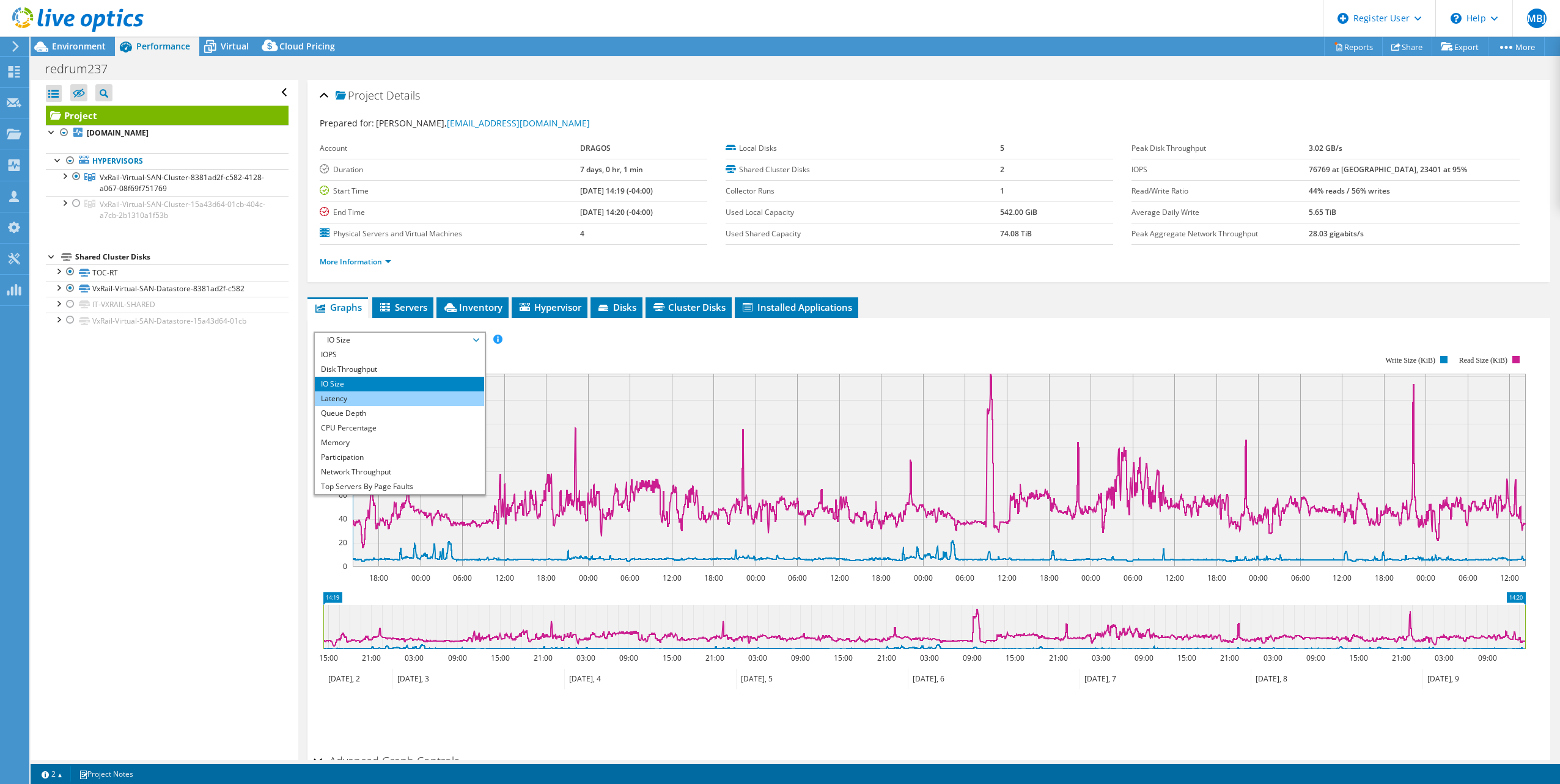
click at [371, 395] on li "Latency" at bounding box center [399, 398] width 170 height 15
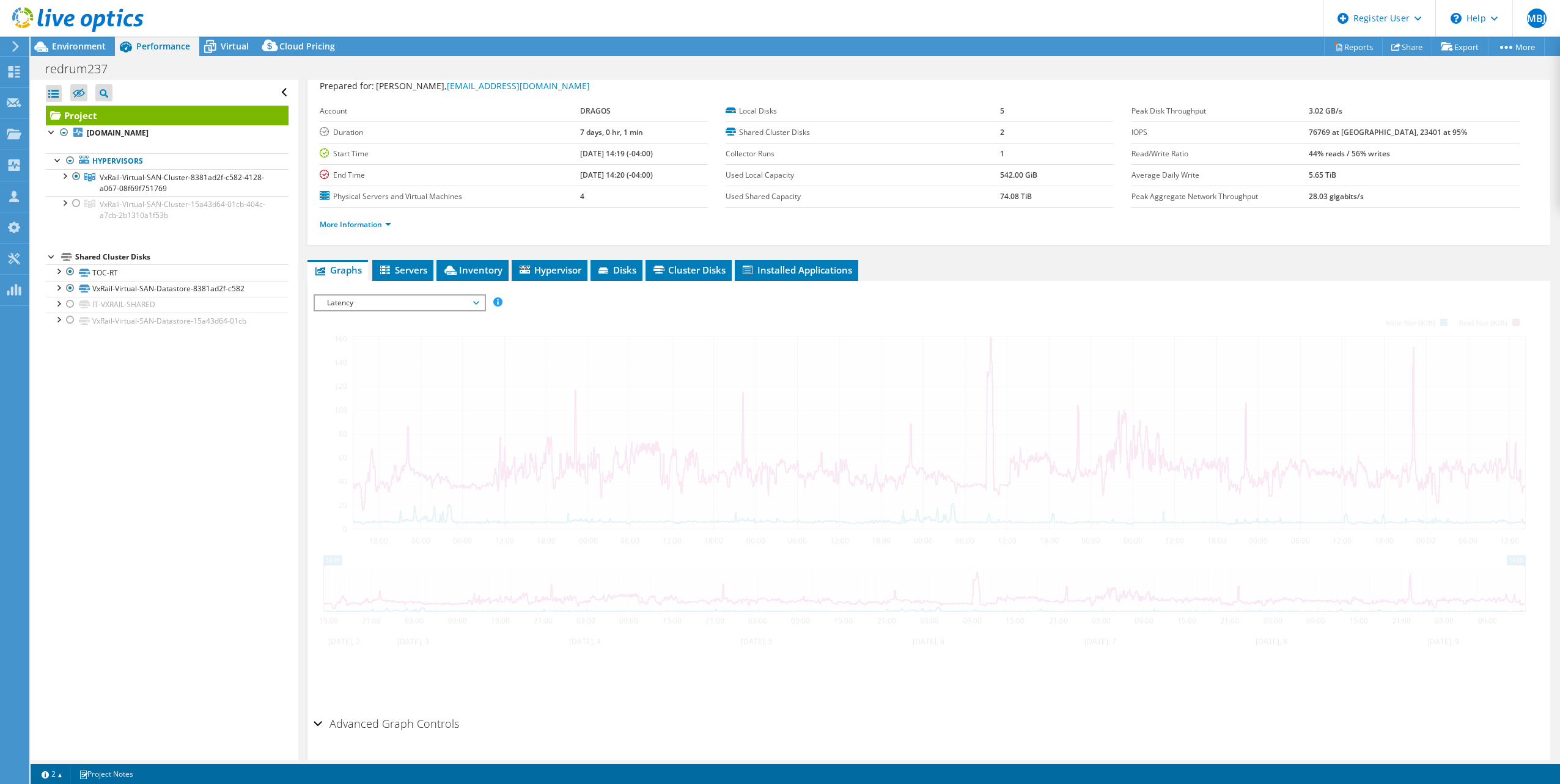
scroll to position [73, 0]
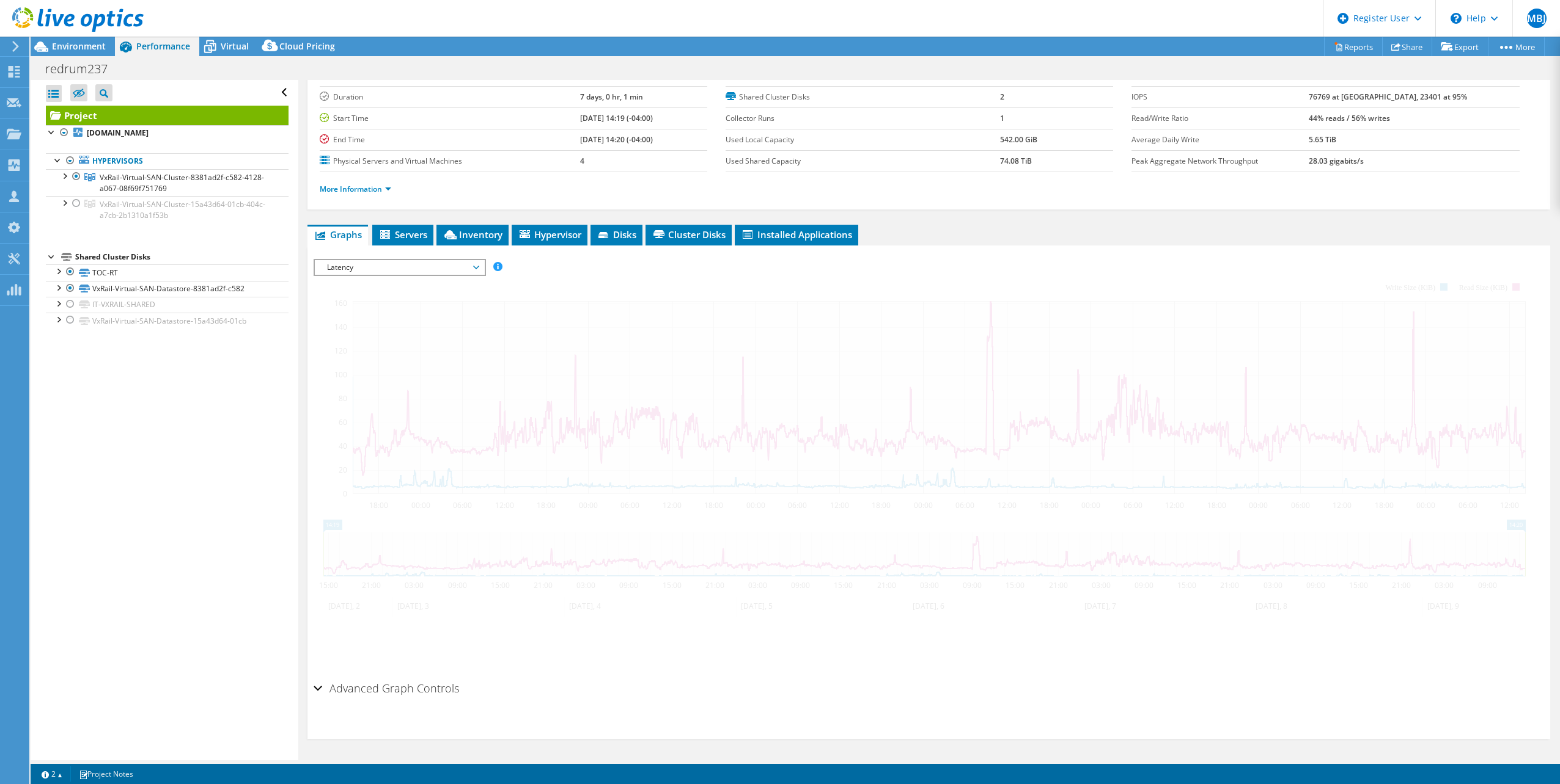
click at [474, 267] on span "Latency" at bounding box center [399, 267] width 157 height 15
click at [379, 337] on li "Queue Depth" at bounding box center [399, 341] width 170 height 15
click at [477, 265] on span "Queue Depth" at bounding box center [399, 267] width 157 height 15
click at [386, 355] on li "CPU Percentage" at bounding box center [399, 355] width 170 height 15
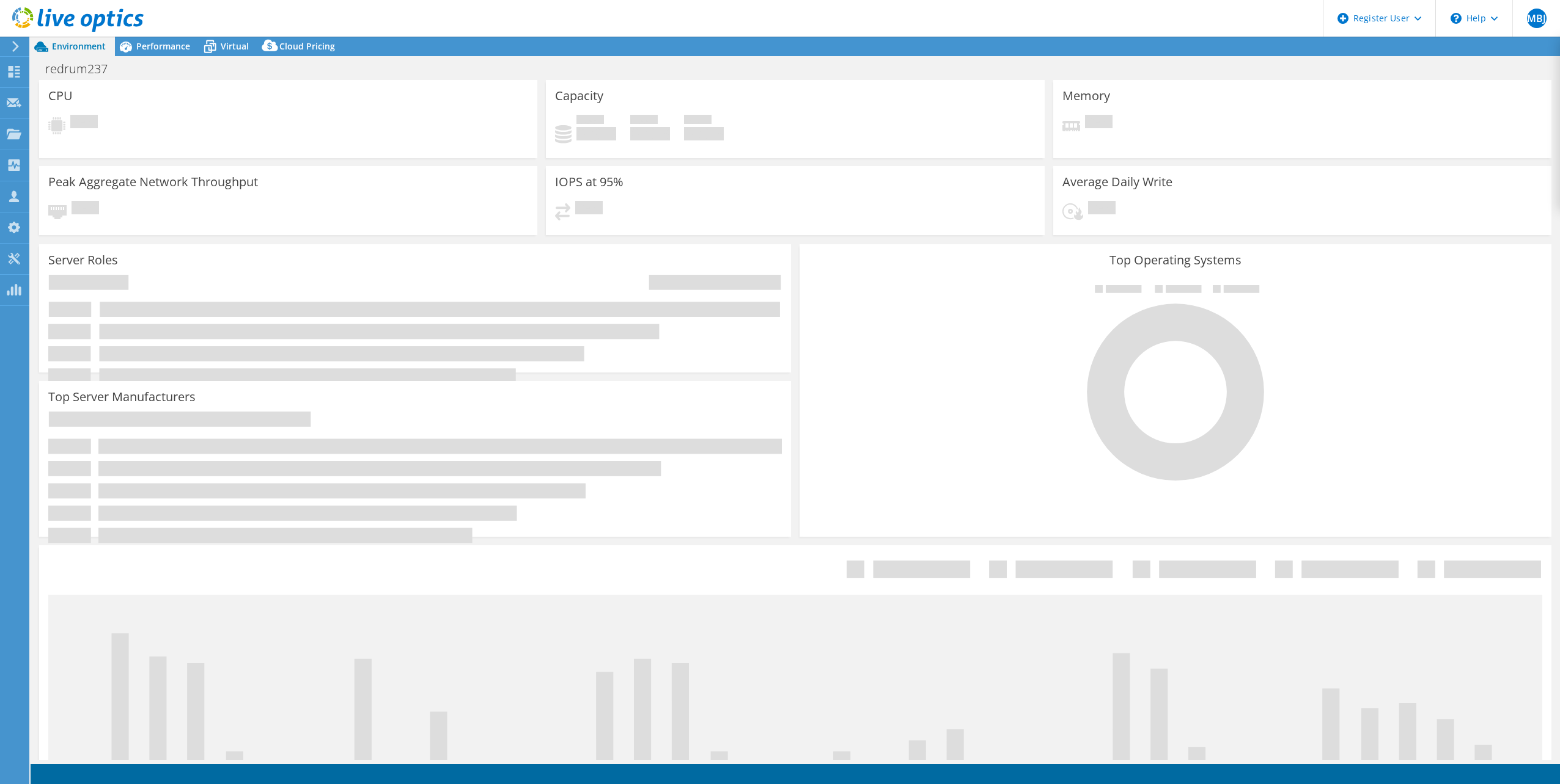
select select "USD"
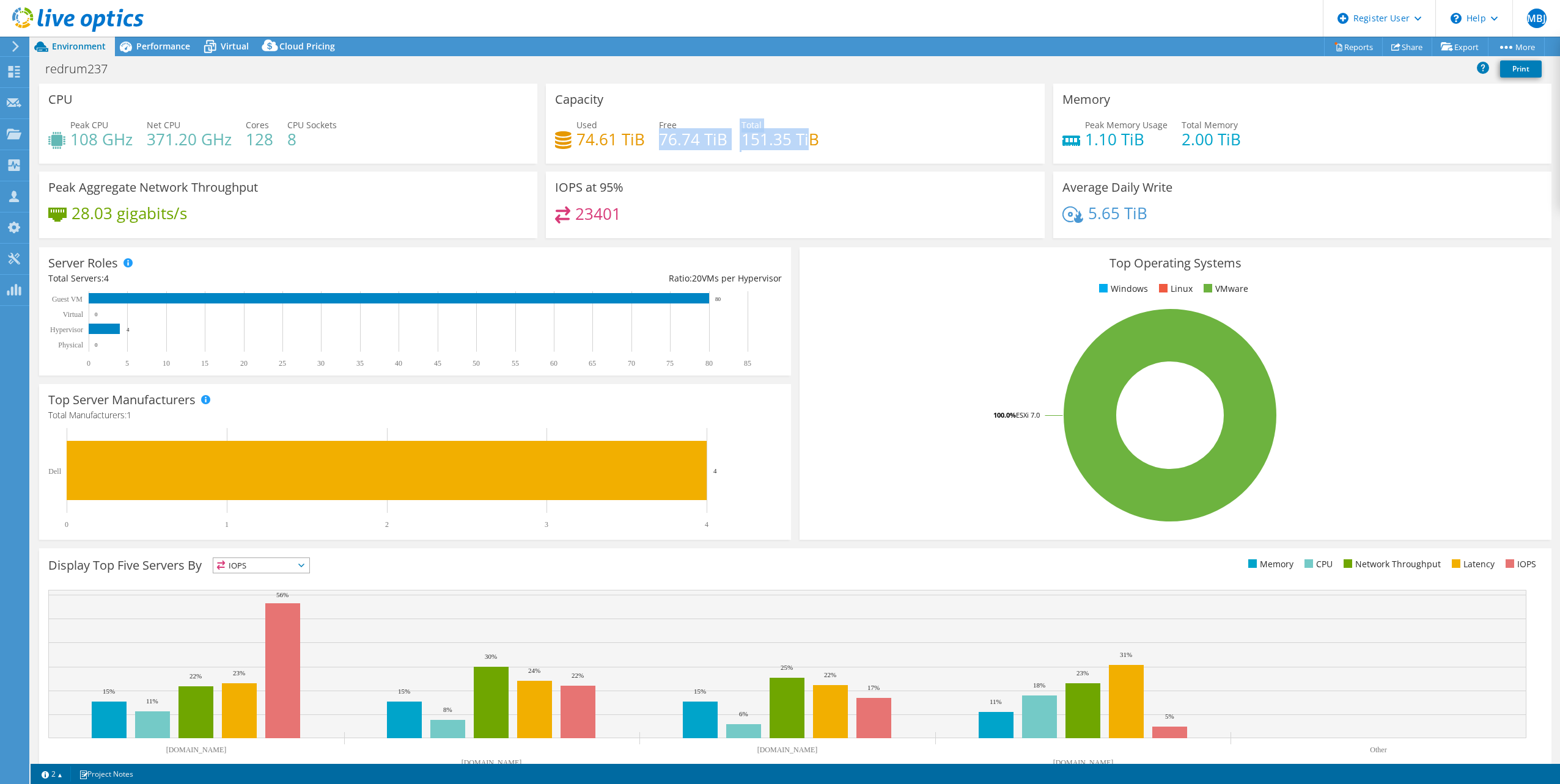
drag, startPoint x: 657, startPoint y: 141, endPoint x: 804, endPoint y: 138, distance: 147.0
click at [804, 138] on div "Used 74.61 TiB Free 76.74 TiB Total 151.35 TiB" at bounding box center [795, 138] width 480 height 40
click at [915, 375] on rect at bounding box center [1170, 415] width 722 height 214
click at [156, 55] on div "Performance" at bounding box center [157, 46] width 84 height 20
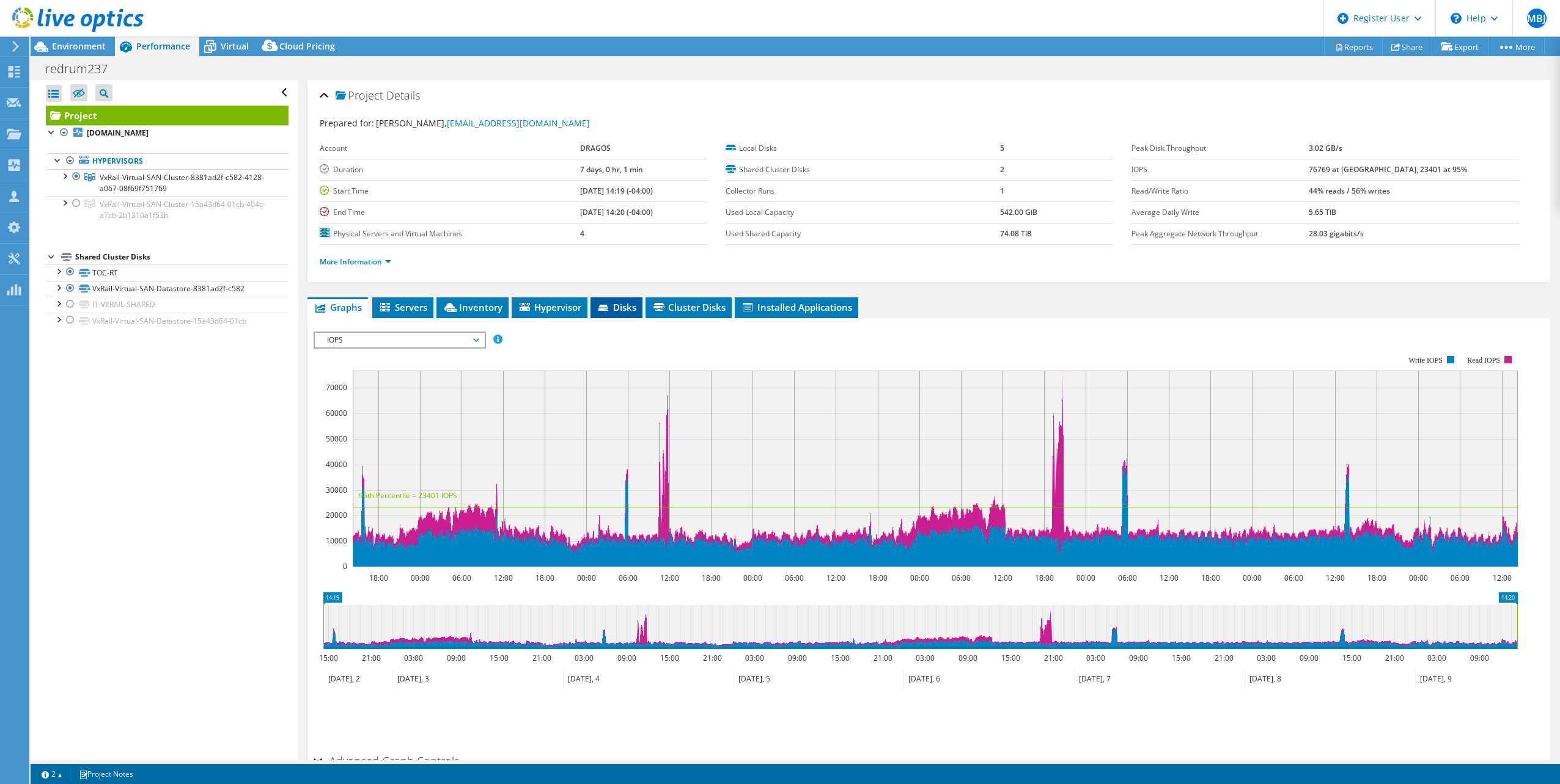
click at [614, 308] on span "Disks" at bounding box center [616, 307] width 40 height 12
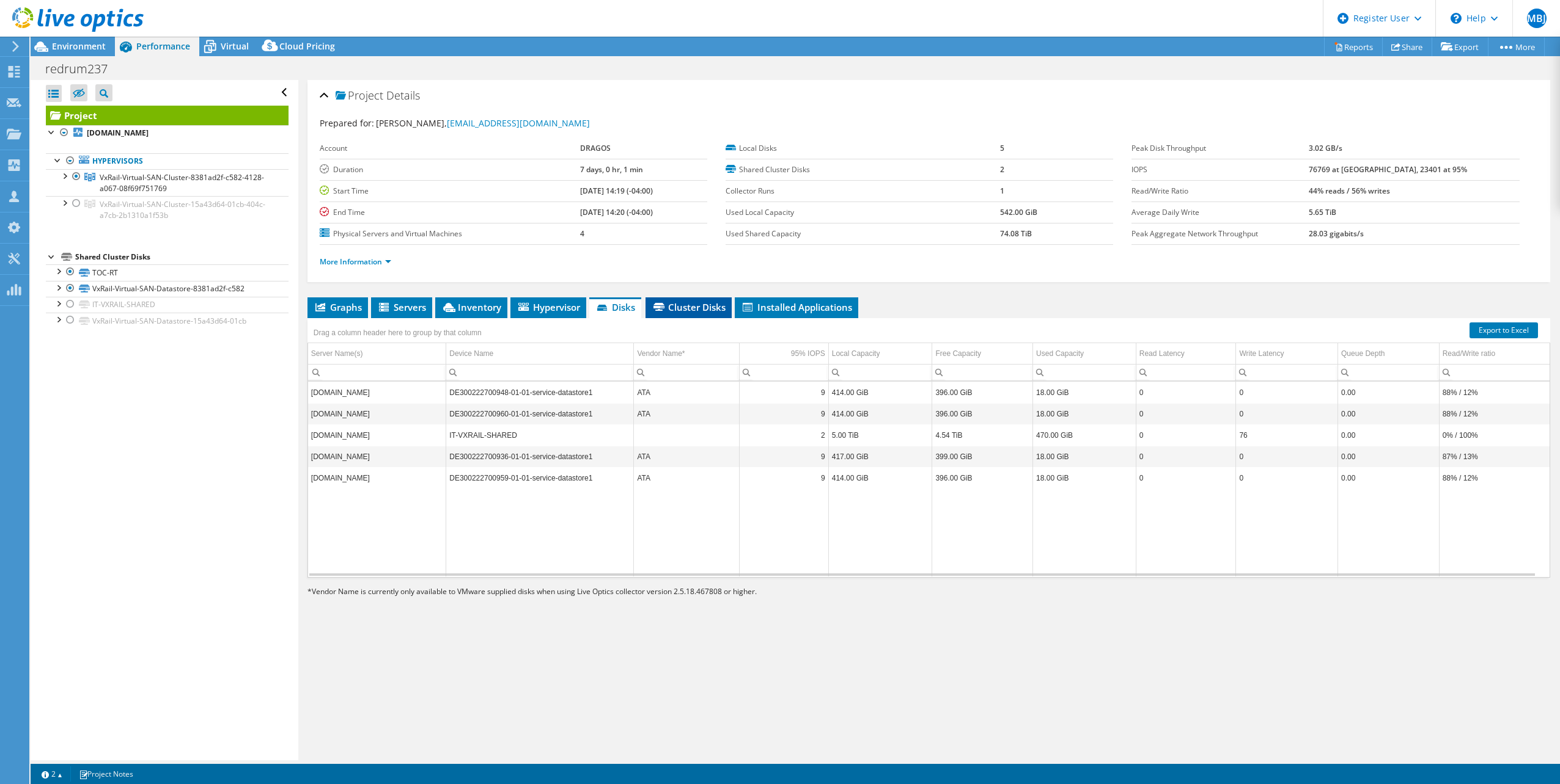
click at [697, 308] on span "Cluster Disks" at bounding box center [688, 307] width 74 height 12
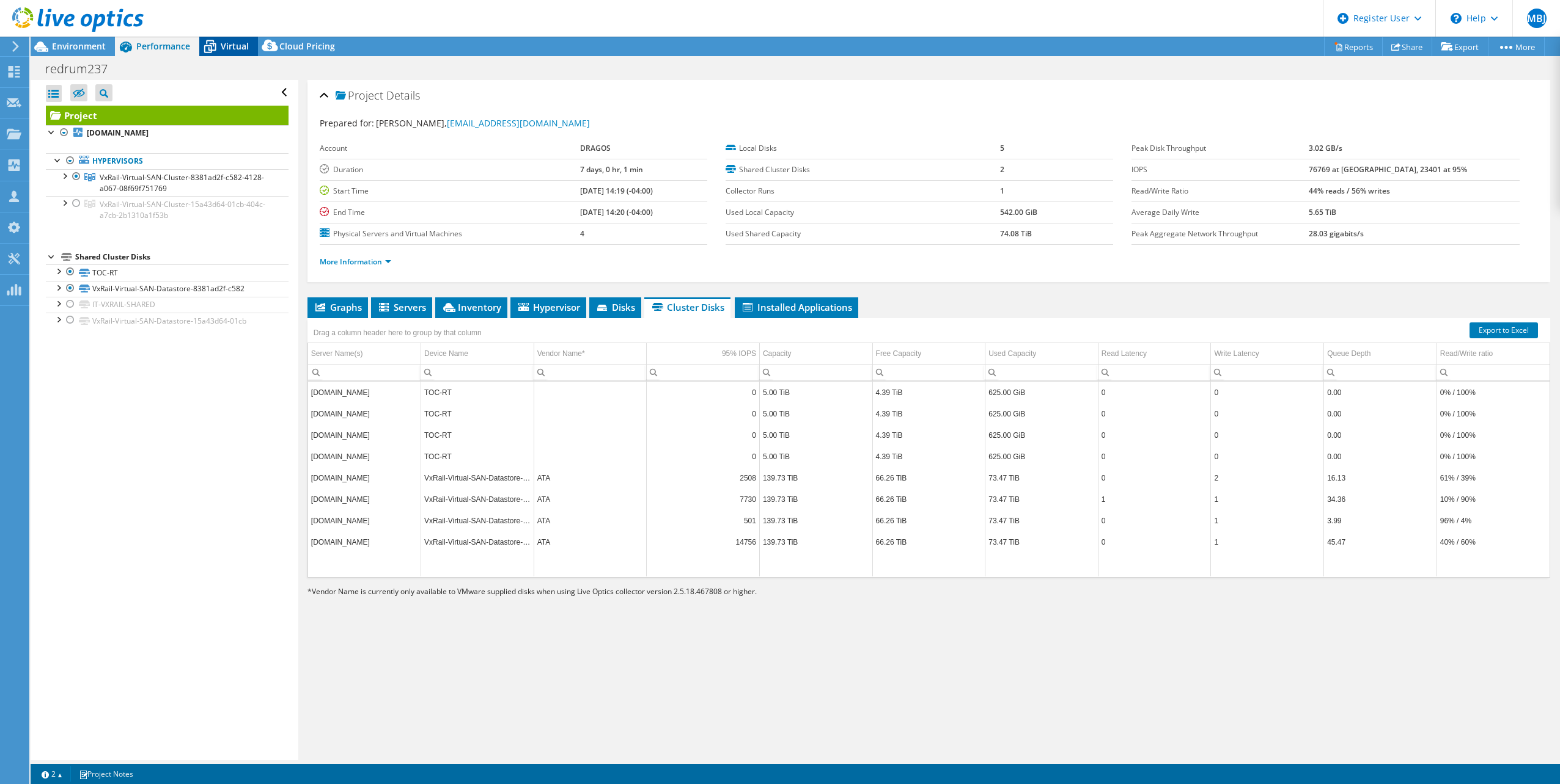
click at [218, 45] on icon at bounding box center [209, 46] width 21 height 21
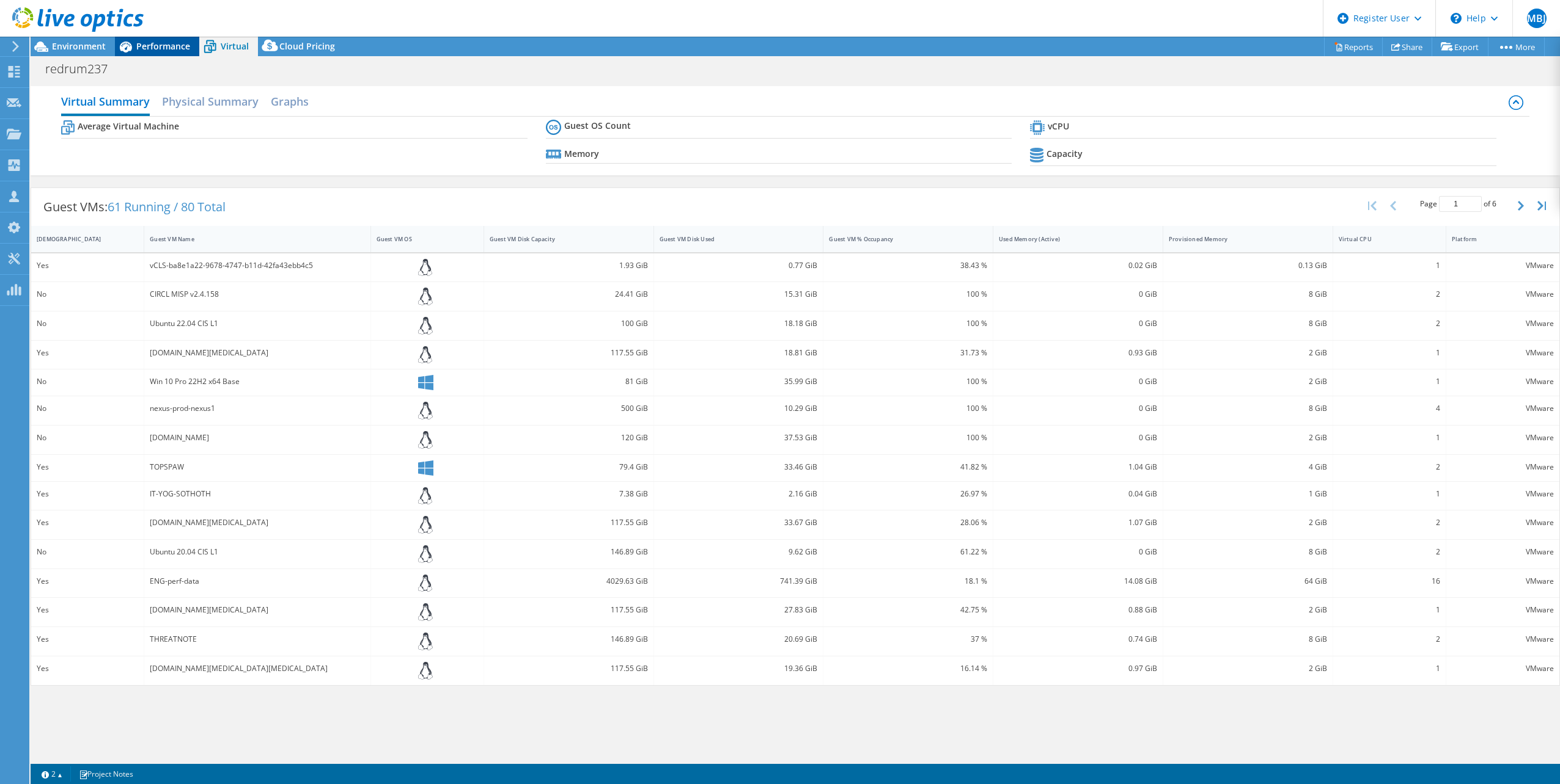
drag, startPoint x: 171, startPoint y: 50, endPoint x: 157, endPoint y: 52, distance: 14.1
click at [171, 49] on span "Performance" at bounding box center [163, 46] width 54 height 12
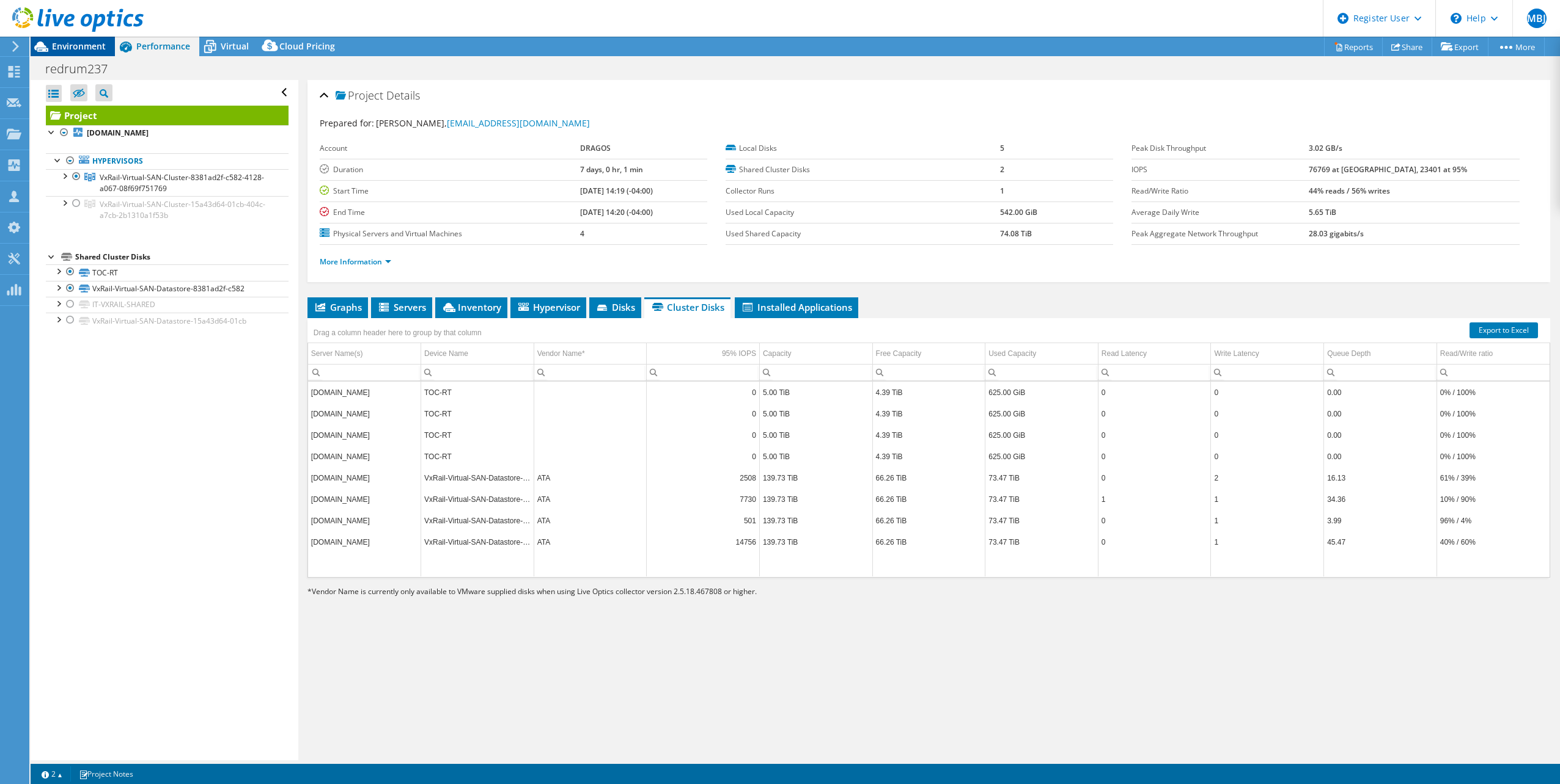
click at [70, 50] on span "Environment" at bounding box center [79, 46] width 54 height 12
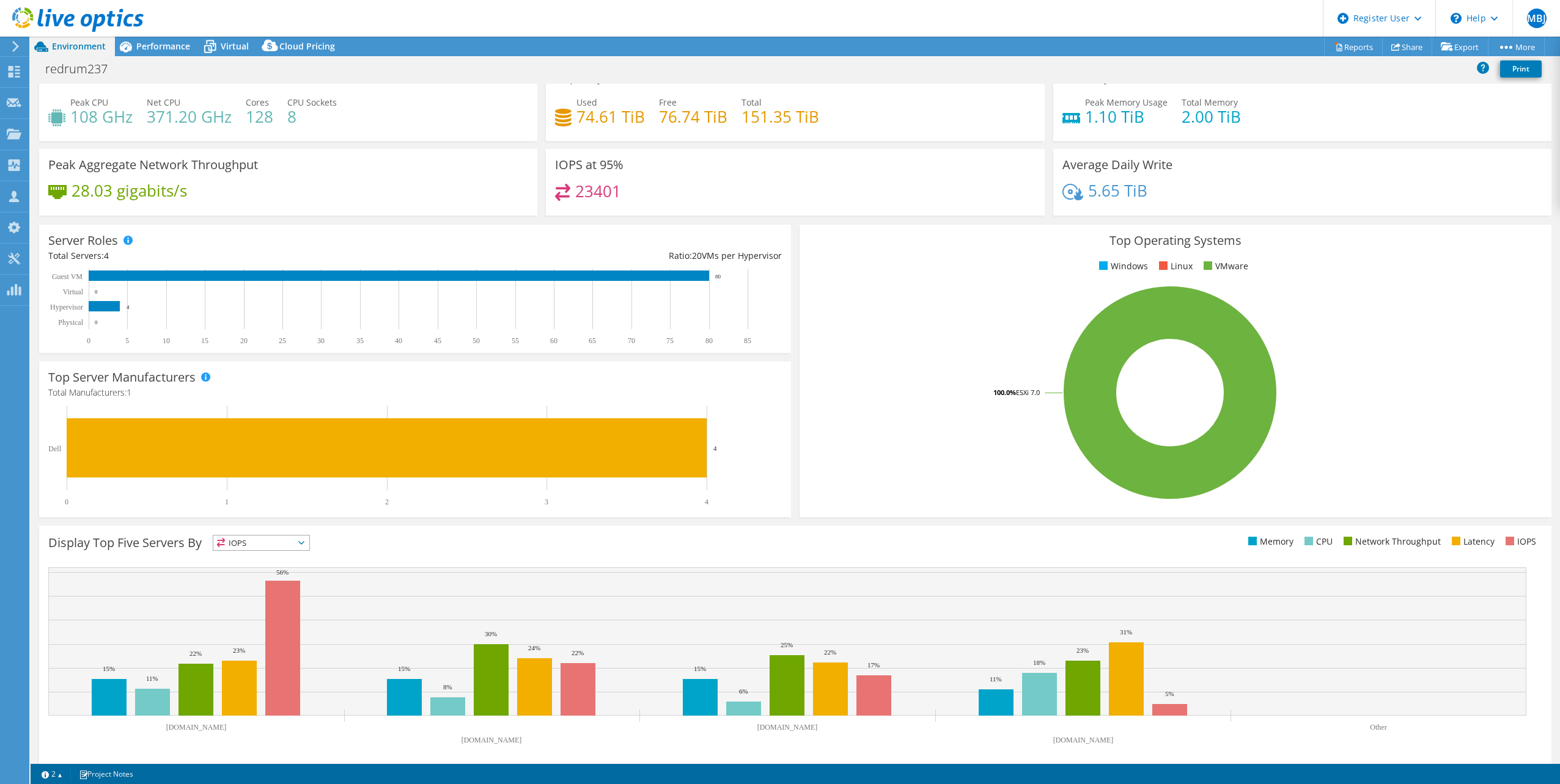
scroll to position [31, 0]
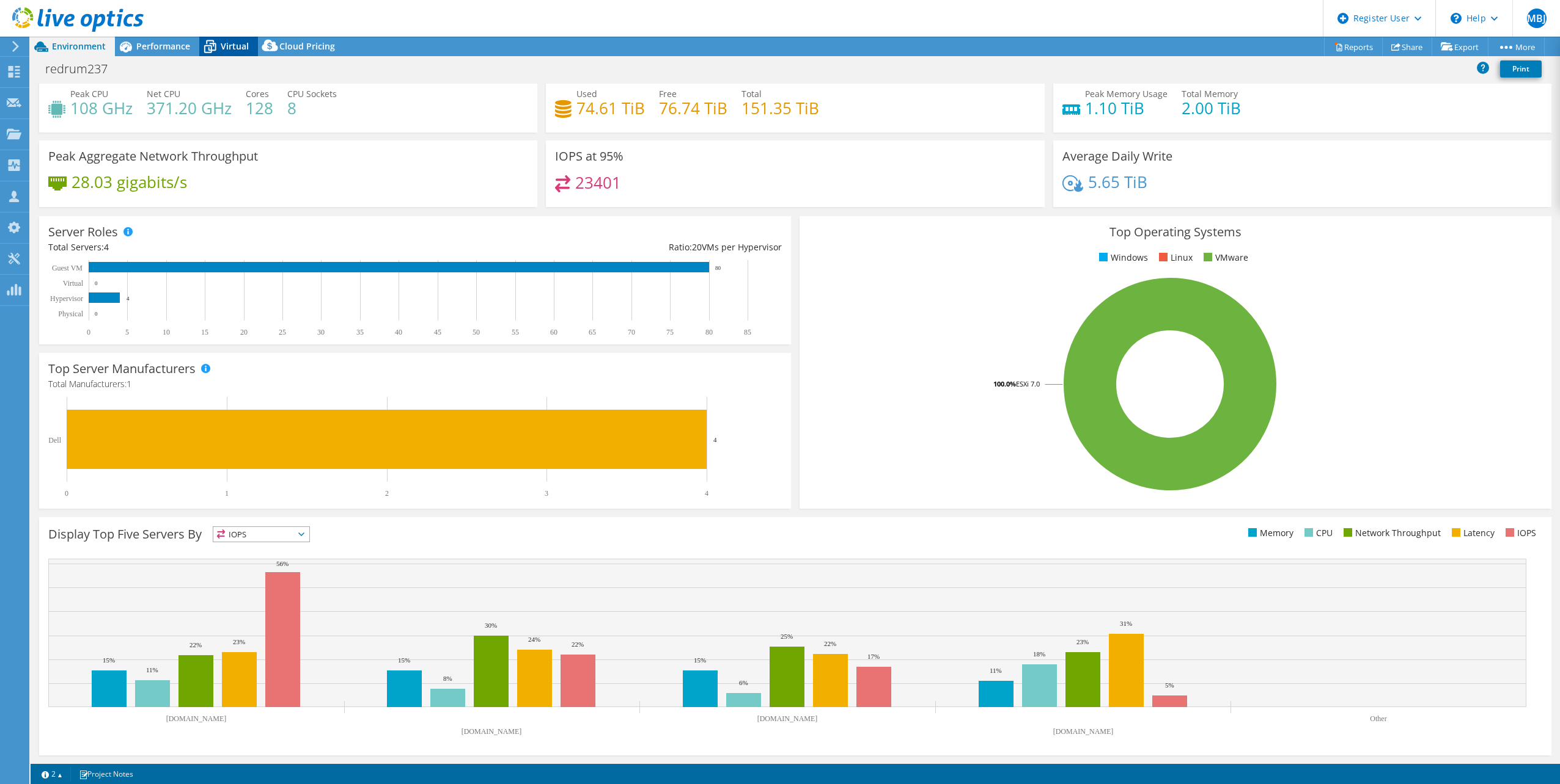
click at [217, 49] on icon at bounding box center [209, 46] width 21 height 21
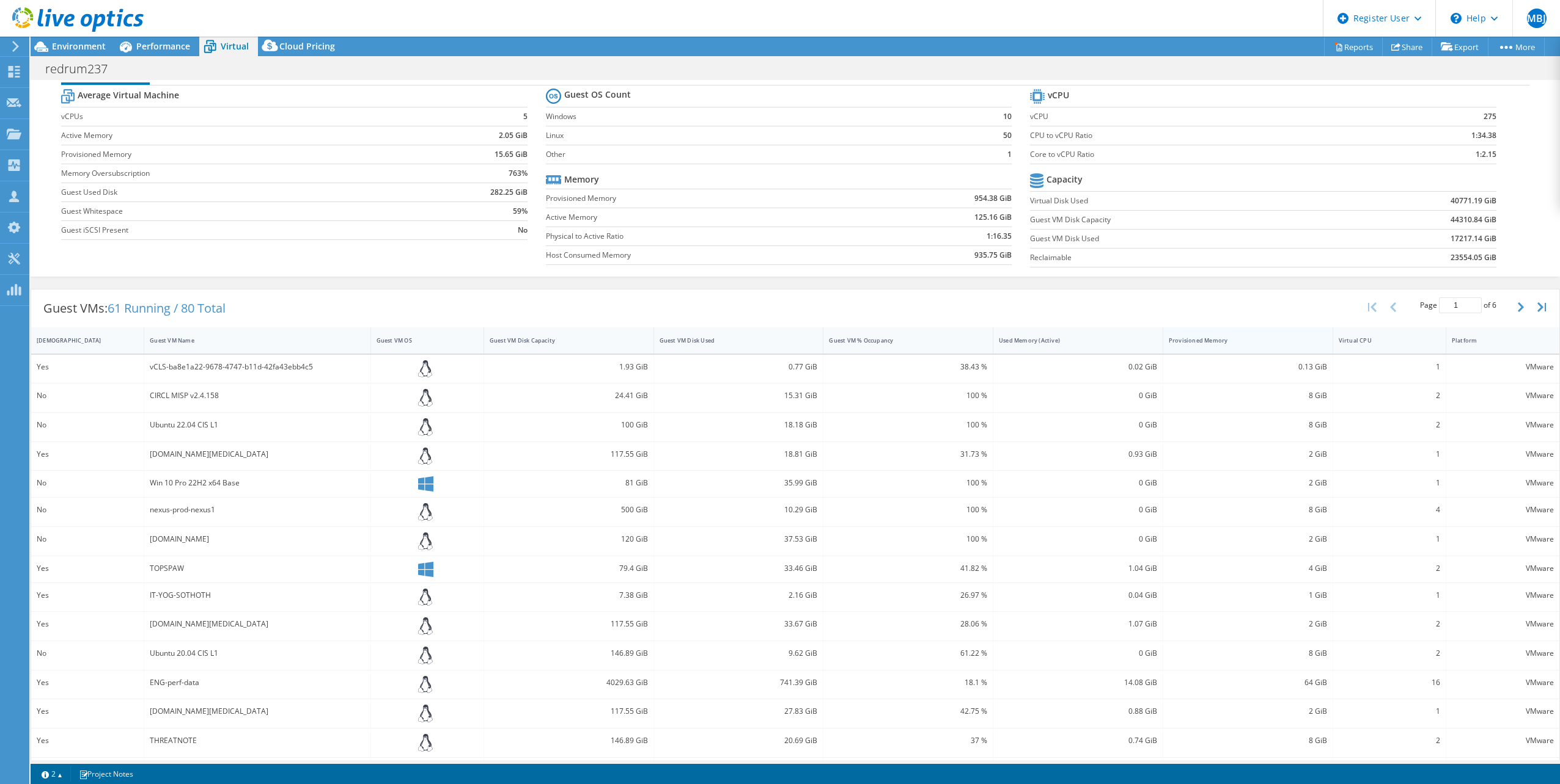
scroll to position [0, 0]
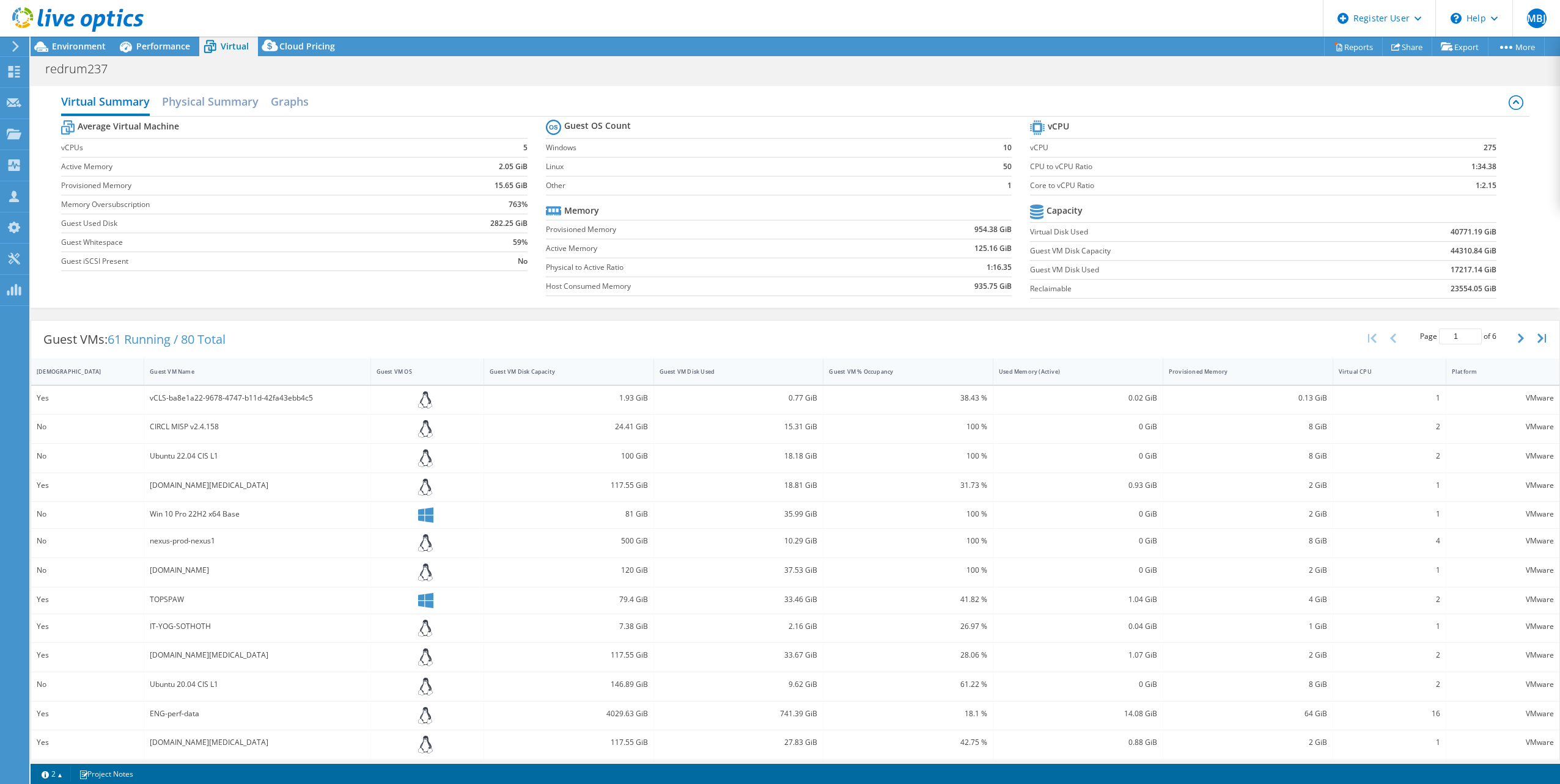
click at [1513, 99] on icon at bounding box center [1515, 102] width 15 height 15
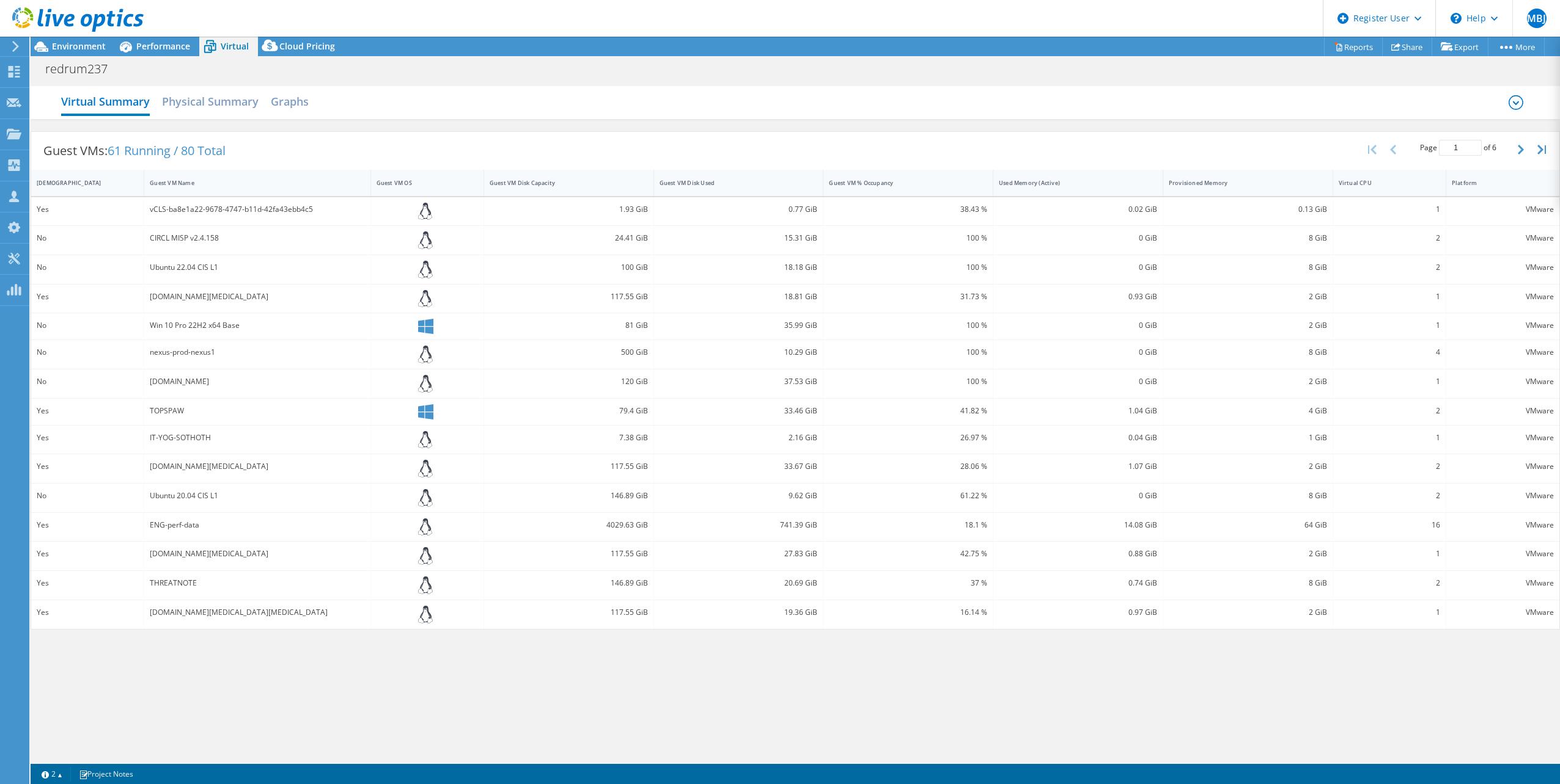
click at [1513, 99] on icon at bounding box center [1515, 102] width 15 height 15
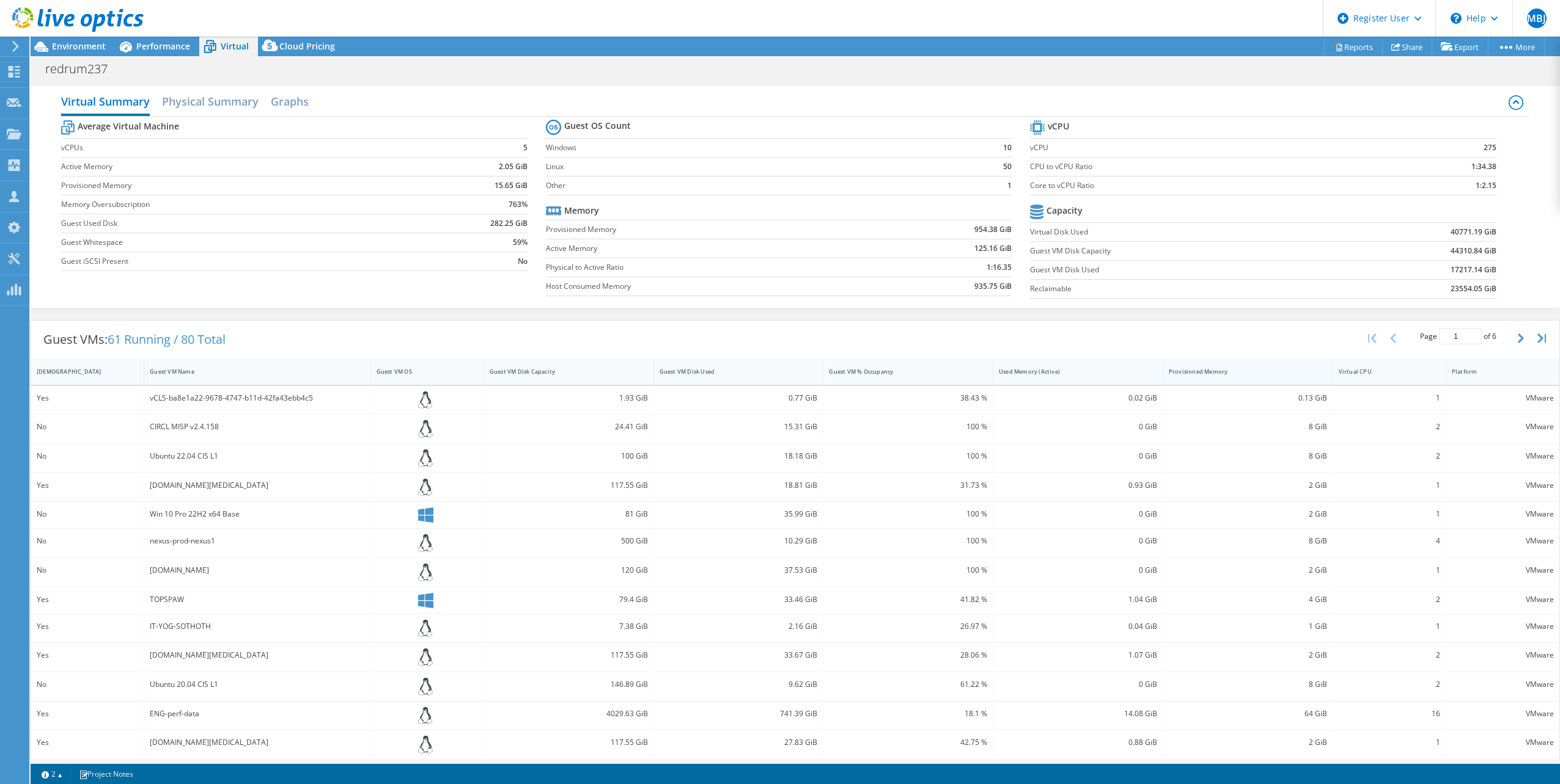
click at [1232, 375] on div "Provisioned Memory" at bounding box center [1240, 372] width 143 height 8
click at [1229, 375] on div "Provisioned Memory" at bounding box center [1240, 372] width 143 height 8
click at [158, 48] on span "Performance" at bounding box center [163, 46] width 54 height 12
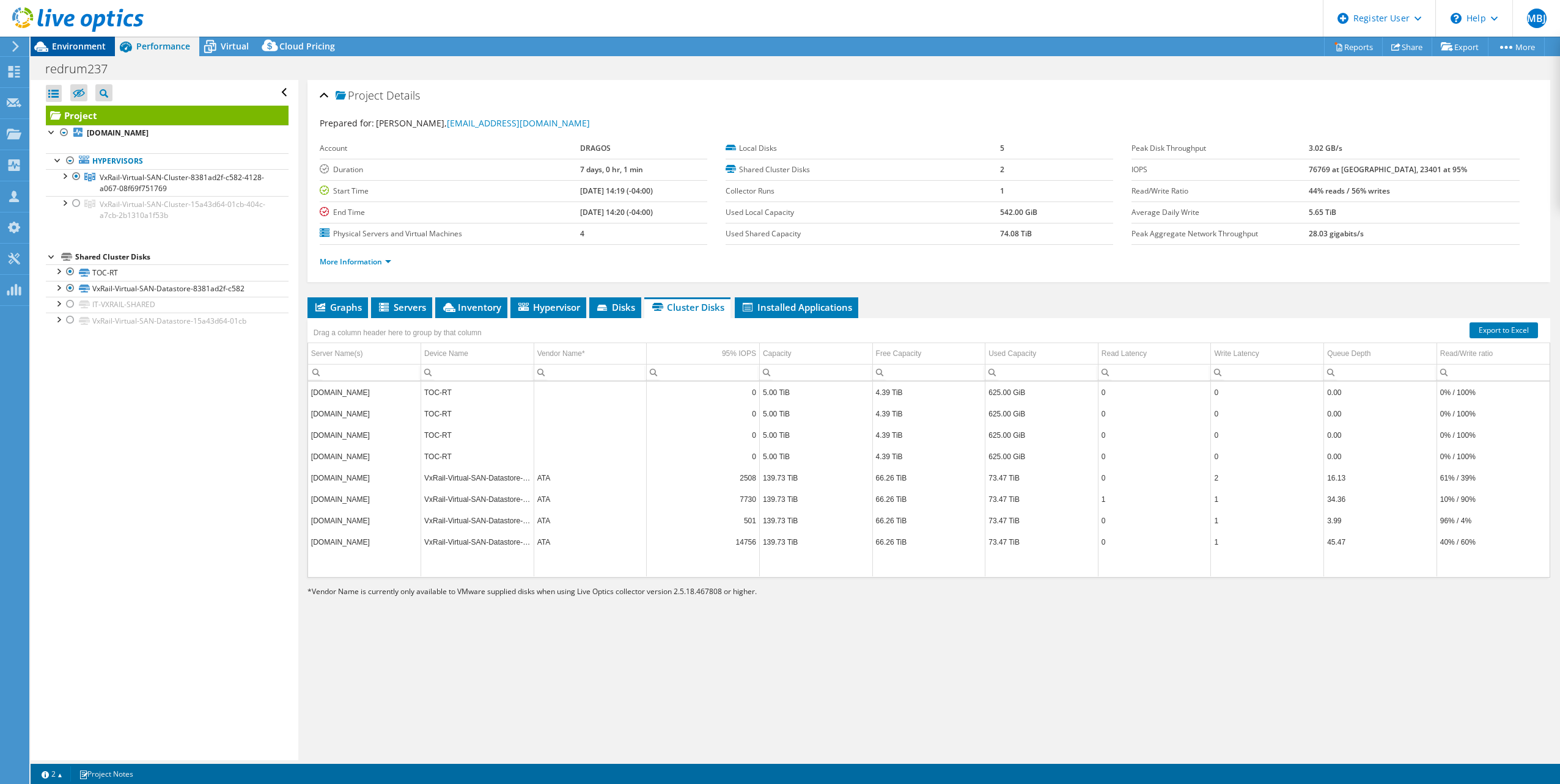
drag, startPoint x: 70, startPoint y: 39, endPoint x: 61, endPoint y: 50, distance: 14.2
click at [68, 39] on div at bounding box center [72, 20] width 143 height 41
click at [64, 40] on div at bounding box center [72, 20] width 143 height 41
click at [63, 48] on span "Environment" at bounding box center [79, 46] width 54 height 12
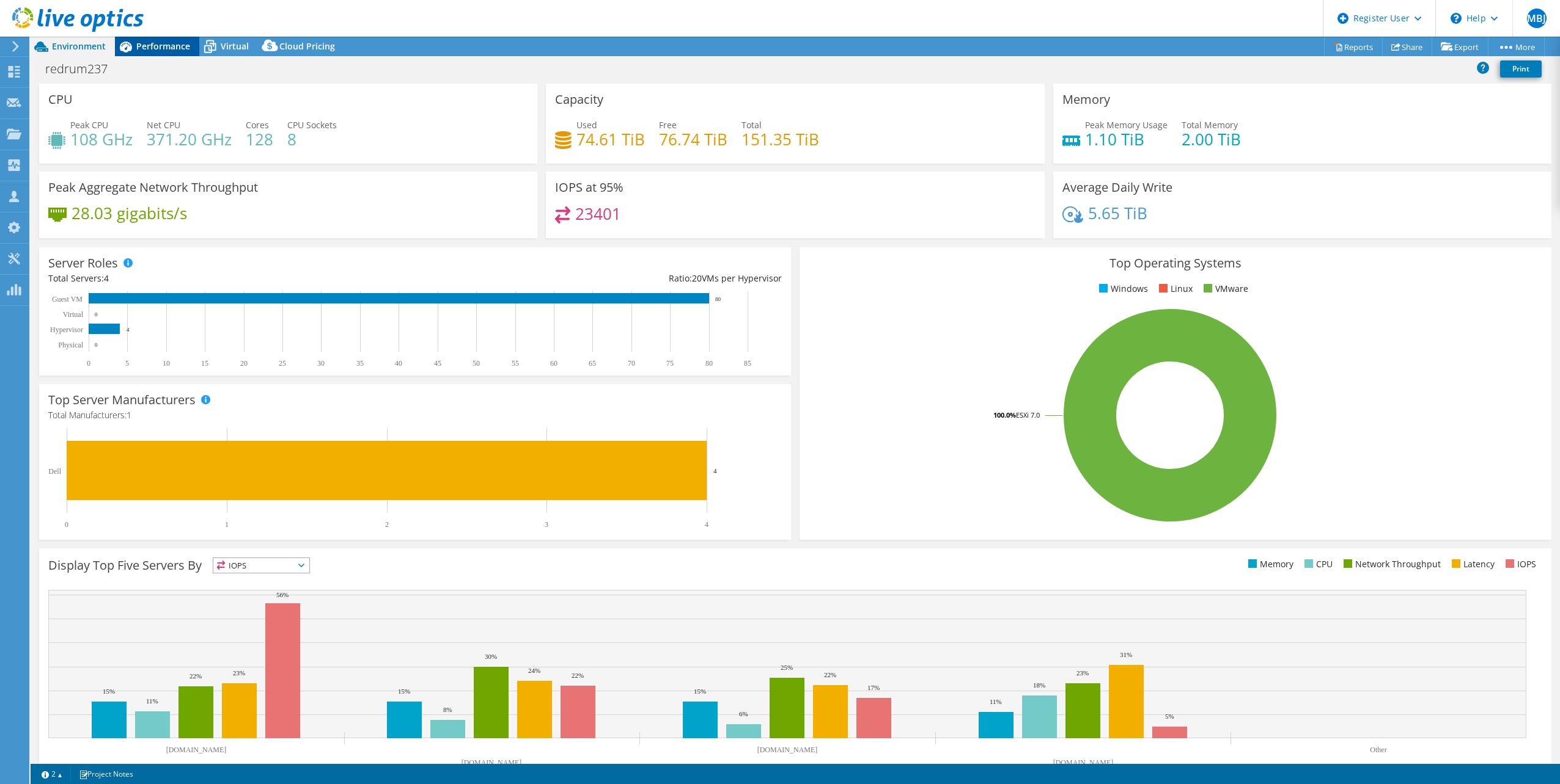
click at [157, 46] on span "Performance" at bounding box center [163, 46] width 54 height 12
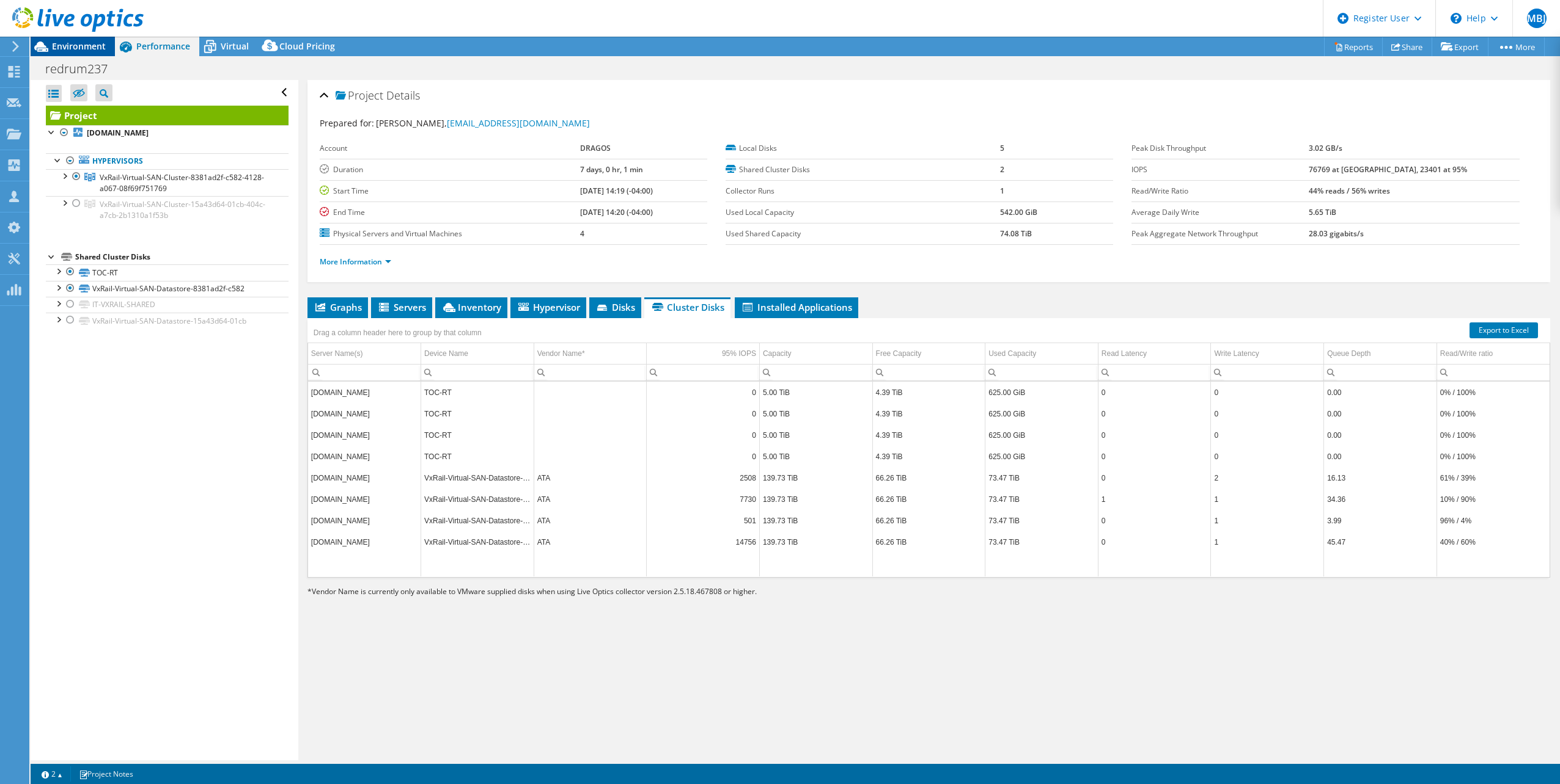
click at [86, 45] on span "Environment" at bounding box center [79, 46] width 54 height 12
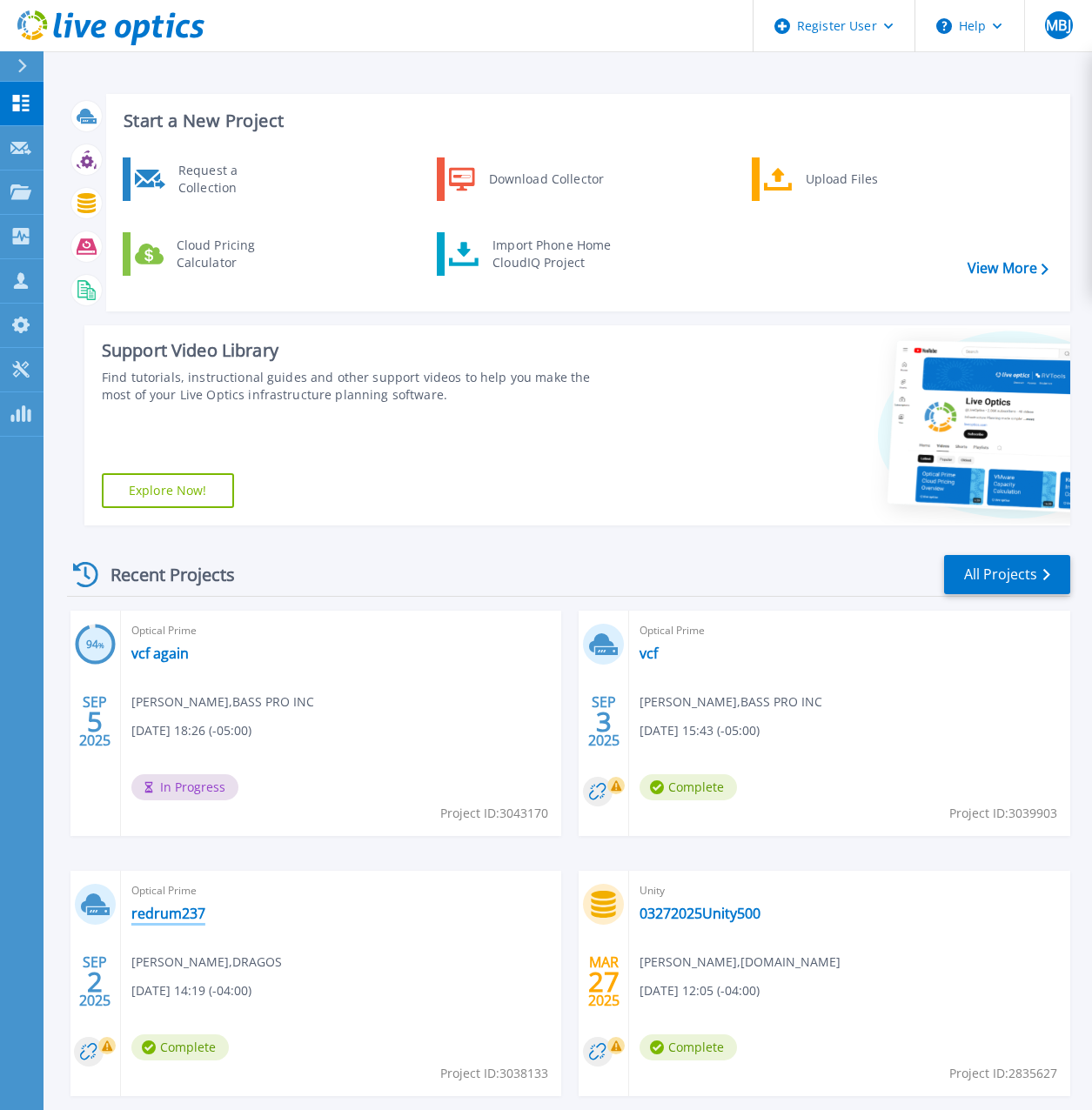
click at [183, 911] on link "redrum237" at bounding box center [168, 912] width 74 height 17
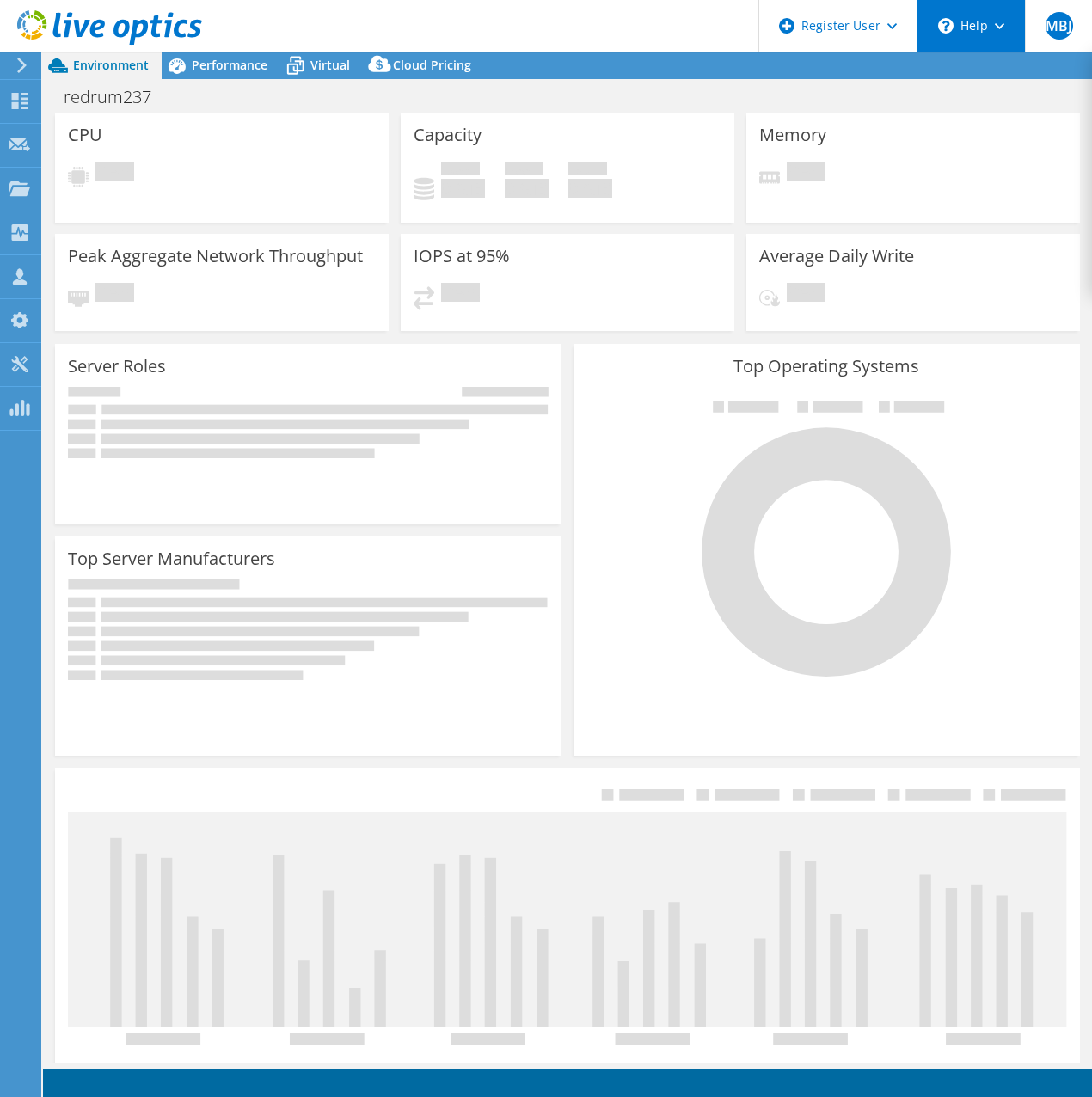
select select "USD"
